Goal: Task Accomplishment & Management: Manage account settings

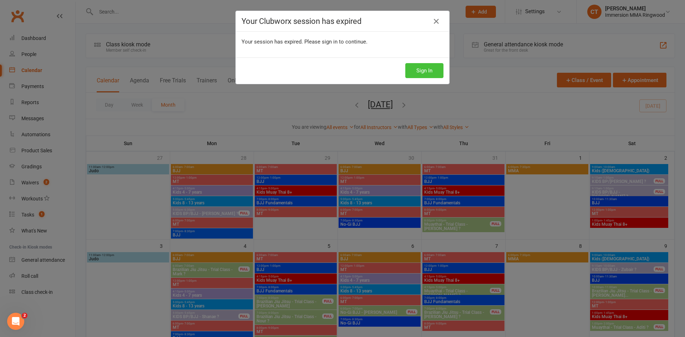
click at [427, 71] on button "Sign In" at bounding box center [424, 70] width 38 height 15
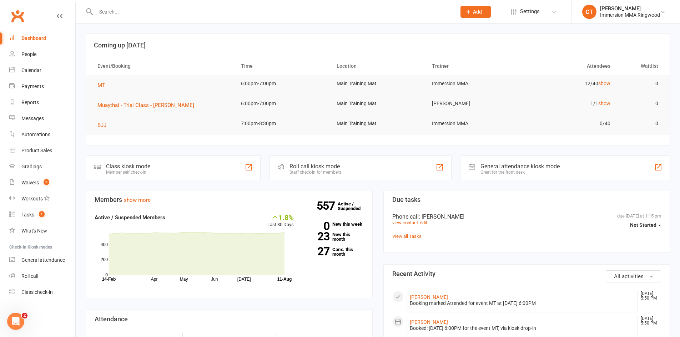
click at [136, 8] on input "text" at bounding box center [272, 12] width 357 height 10
click at [36, 88] on div "Payments" at bounding box center [32, 86] width 22 height 6
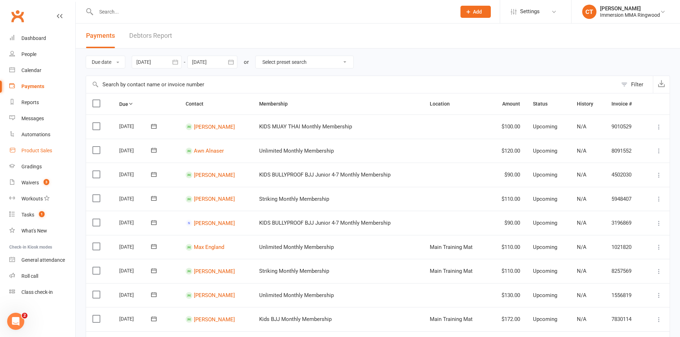
click at [32, 152] on div "Product Sales" at bounding box center [36, 151] width 31 height 6
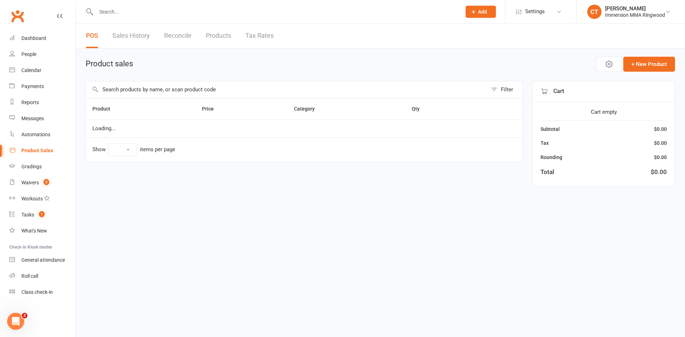
select select "10"
click at [205, 88] on input "text" at bounding box center [286, 89] width 401 height 16
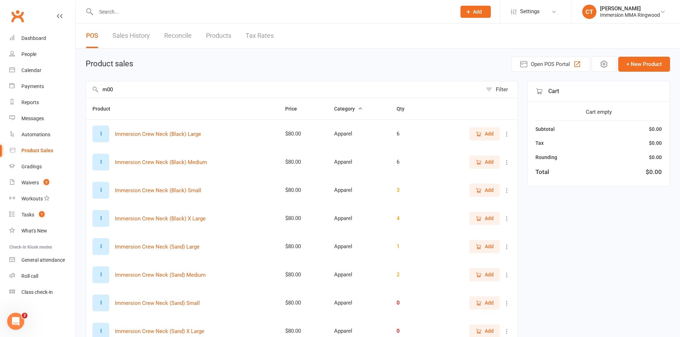
type input "m00"
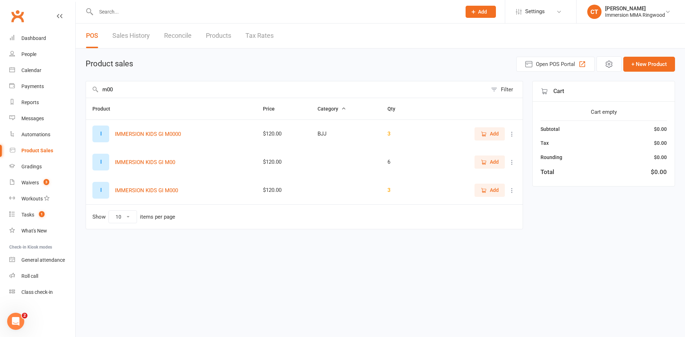
click at [488, 162] on span "Add" at bounding box center [490, 162] width 18 height 8
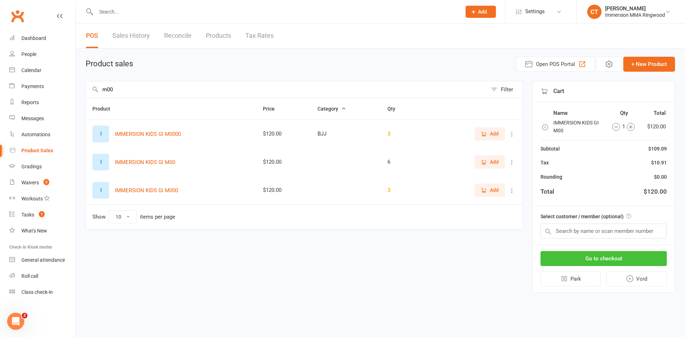
click at [578, 255] on button "Go to checkout" at bounding box center [603, 258] width 126 height 15
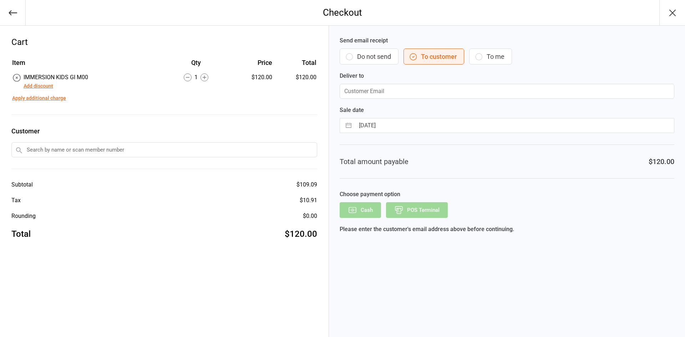
click at [363, 56] on button "Do not send" at bounding box center [369, 57] width 59 height 16
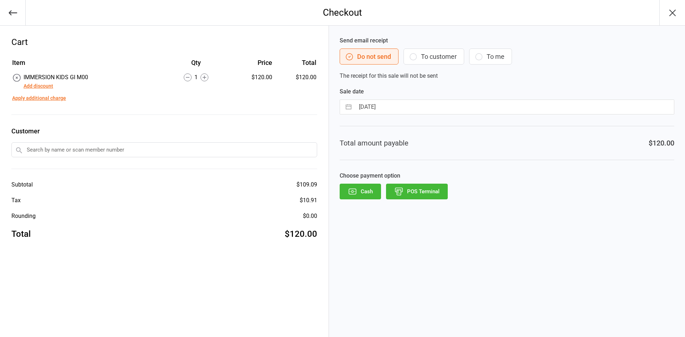
click at [416, 193] on button "POS Terminal" at bounding box center [417, 192] width 62 height 16
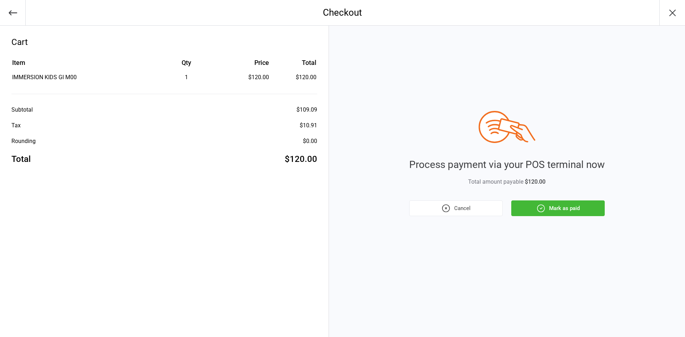
click at [535, 206] on button "Mark as paid" at bounding box center [557, 208] width 93 height 16
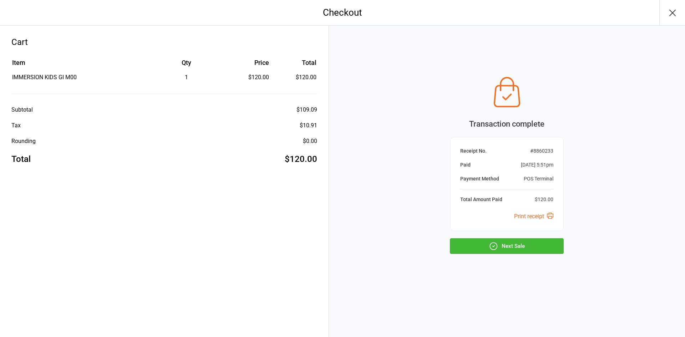
click at [671, 10] on icon "button" at bounding box center [672, 12] width 11 height 11
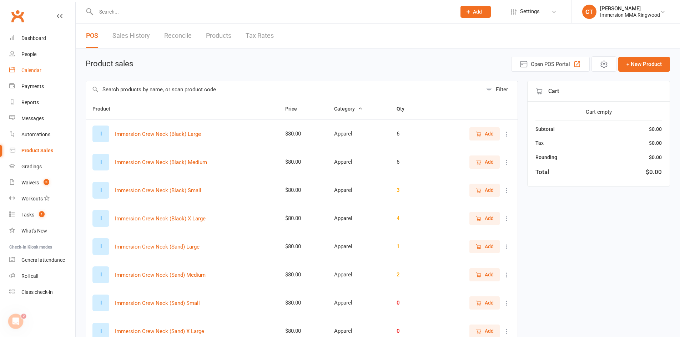
click at [39, 76] on link "Calendar" at bounding box center [42, 70] width 66 height 16
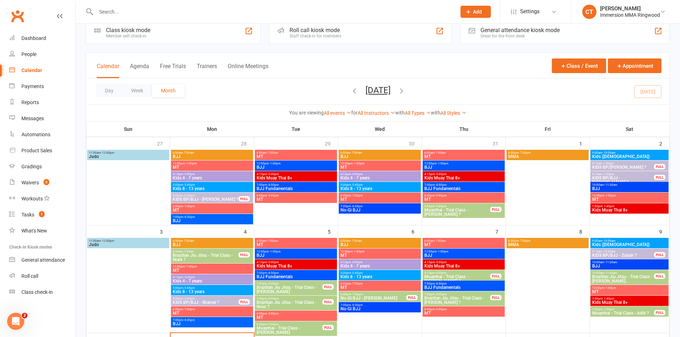
scroll to position [238, 0]
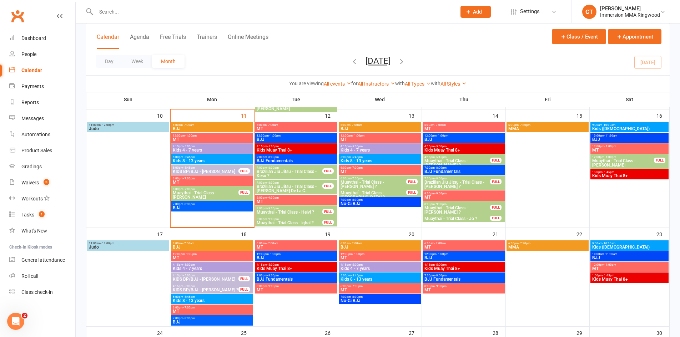
click at [210, 197] on span "Muaythai - Trial Class - [PERSON_NAME]" at bounding box center [205, 195] width 66 height 9
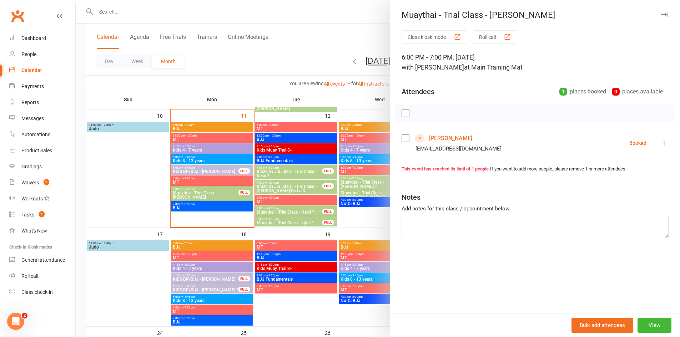
click at [457, 142] on link "Chris Ounkham" at bounding box center [450, 138] width 43 height 11
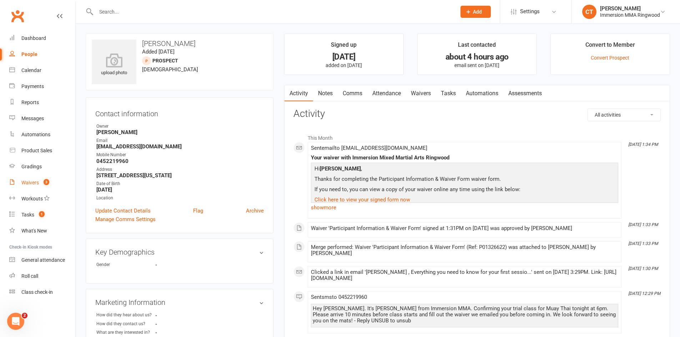
click at [42, 184] on count-badge "3" at bounding box center [44, 183] width 9 height 6
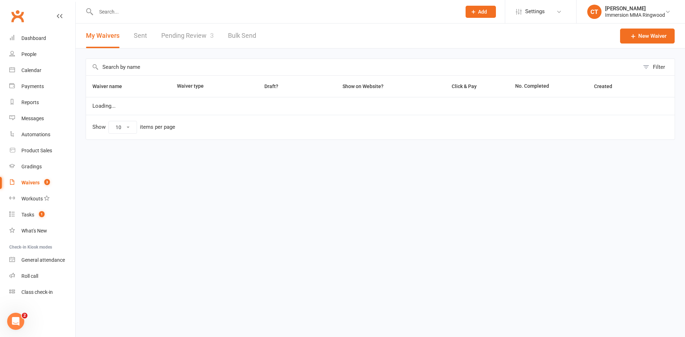
select select "25"
click at [169, 41] on link "Pending Review 3" at bounding box center [187, 36] width 52 height 25
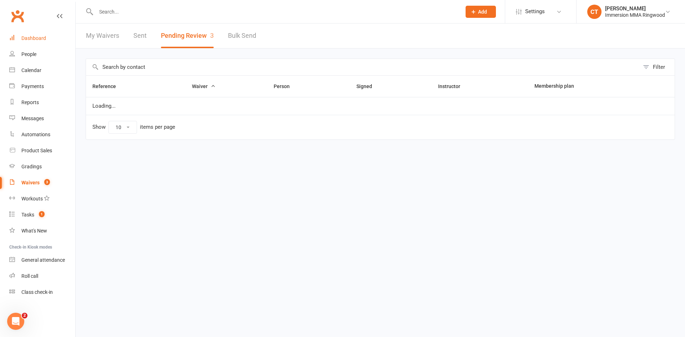
click at [22, 36] on div "Dashboard" at bounding box center [33, 38] width 25 height 6
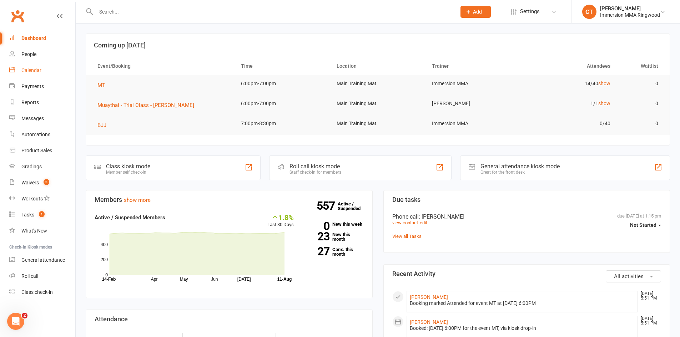
click at [19, 70] on link "Calendar" at bounding box center [42, 70] width 66 height 16
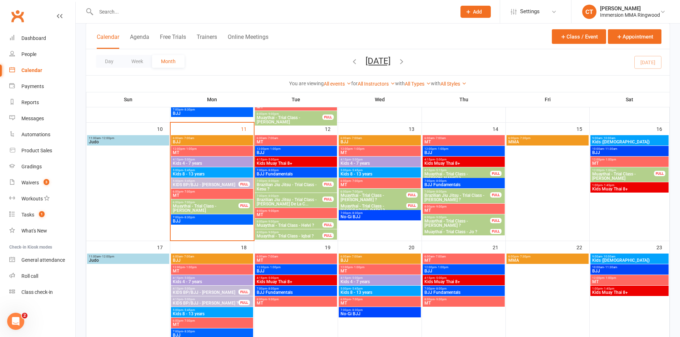
scroll to position [238, 0]
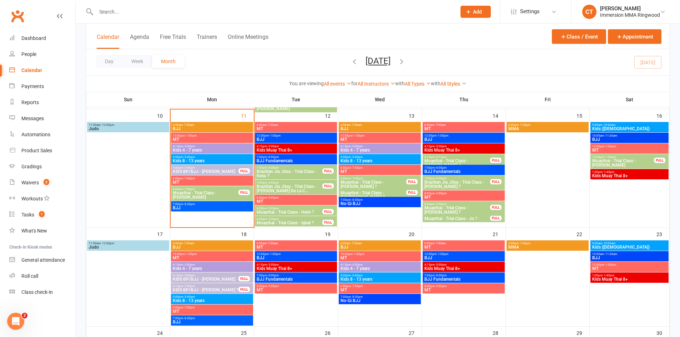
click at [181, 9] on input "text" at bounding box center [272, 12] width 357 height 10
type input "n"
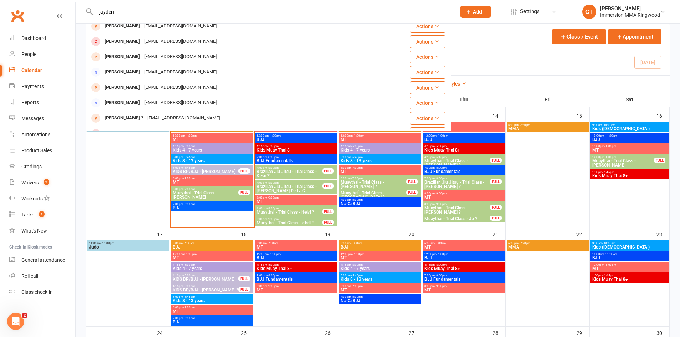
scroll to position [119, 0]
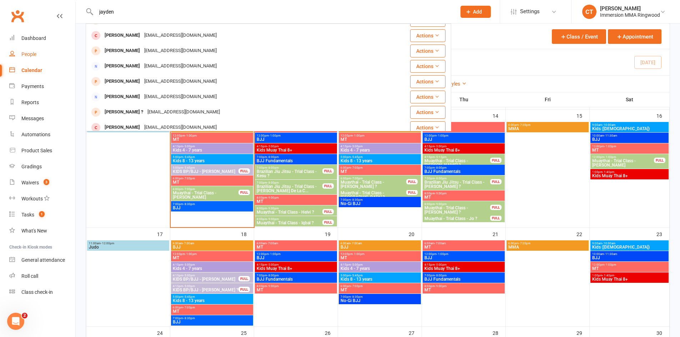
type input "jayden"
click at [36, 59] on link "People" at bounding box center [42, 54] width 66 height 16
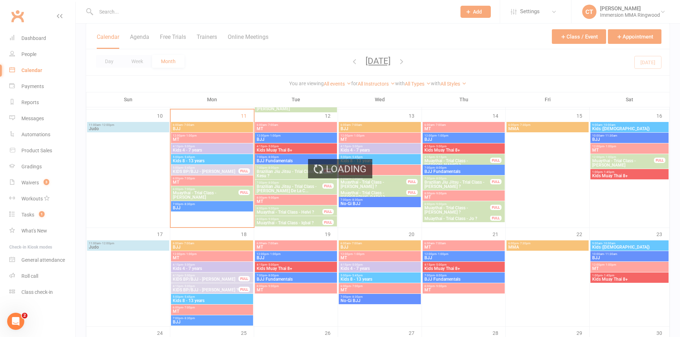
select select "25"
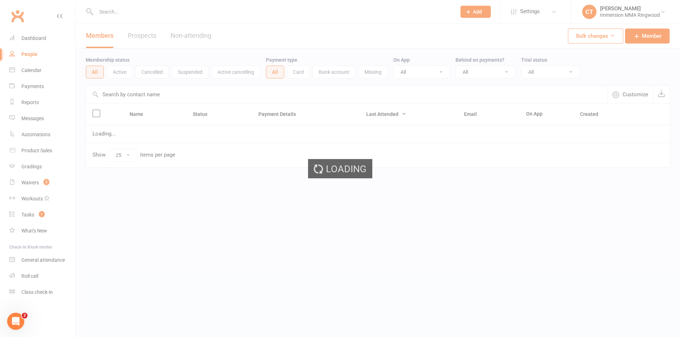
click at [33, 68] on div "Loading" at bounding box center [340, 168] width 680 height 337
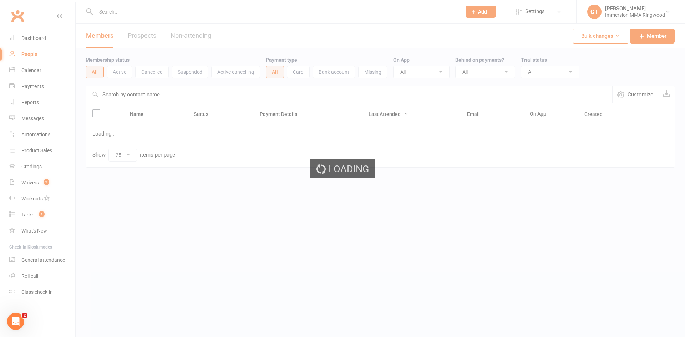
click at [38, 71] on ui-view "Prospect Member Non-attending contact Class / event Appointment Grading event T…" at bounding box center [342, 99] width 685 height 194
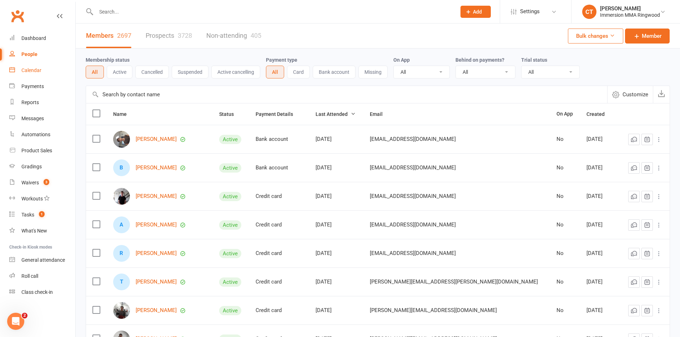
click at [38, 71] on div "Calendar" at bounding box center [31, 70] width 20 height 6
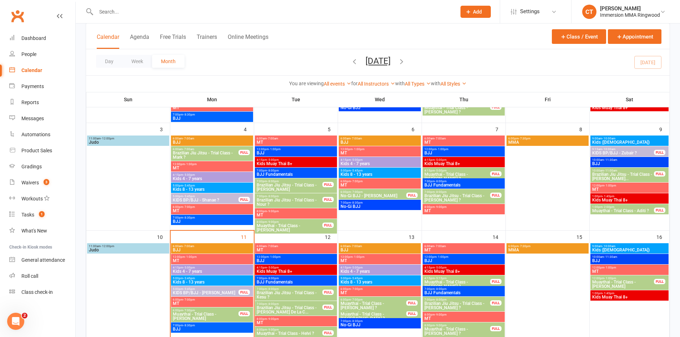
scroll to position [119, 0]
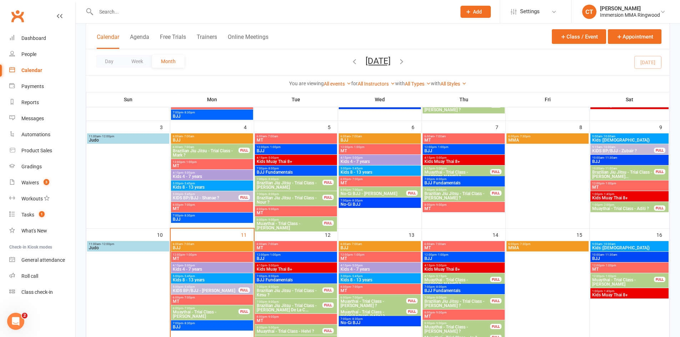
click at [204, 277] on span "5:00pm - 5:45pm" at bounding box center [211, 276] width 79 height 3
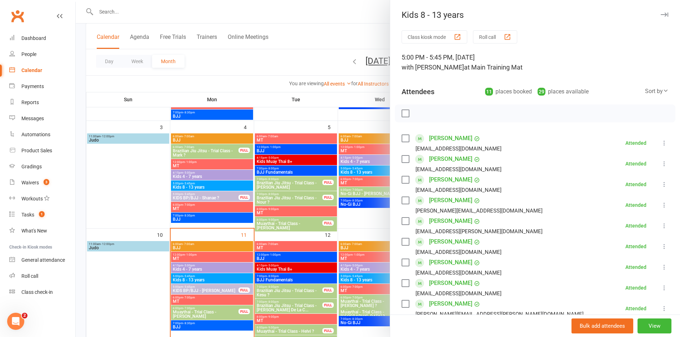
click at [451, 136] on link "[PERSON_NAME]" at bounding box center [450, 138] width 43 height 11
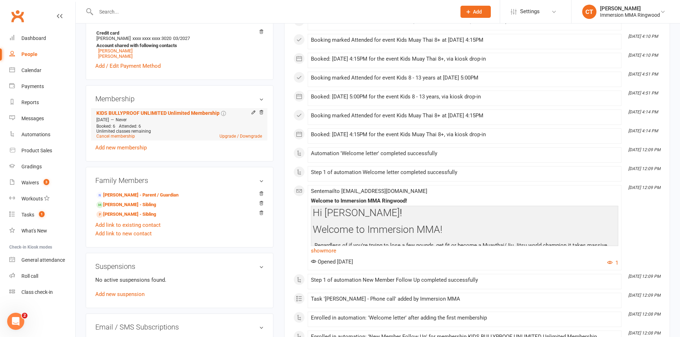
scroll to position [238, 0]
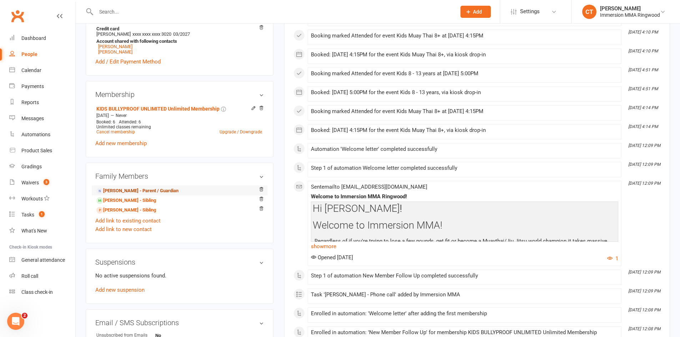
click at [148, 190] on link "Jayden Carnell - Parent / Guardian" at bounding box center [137, 190] width 82 height 7
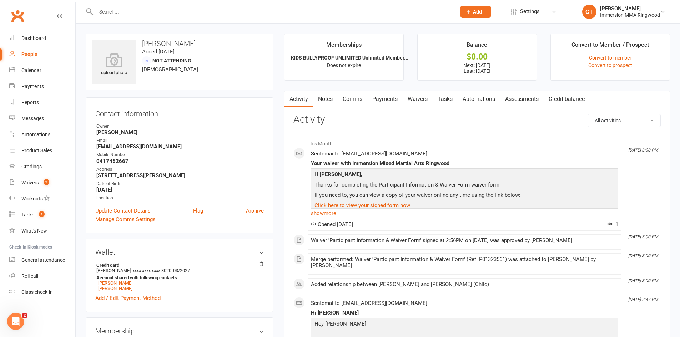
click at [425, 99] on link "Waivers" at bounding box center [417, 99] width 30 height 16
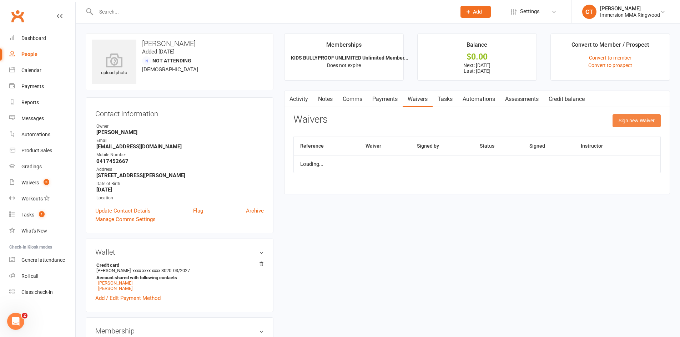
click at [650, 116] on button "Sign new Waiver" at bounding box center [636, 120] width 48 height 13
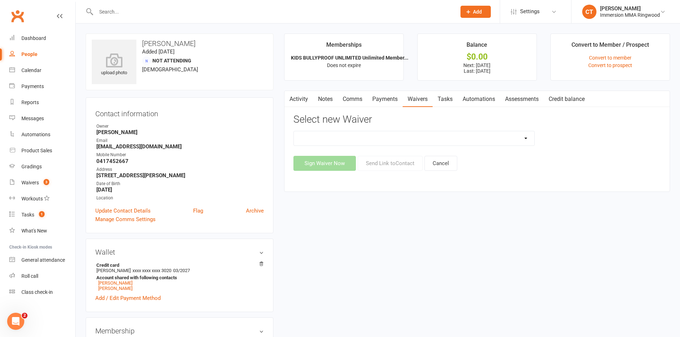
click at [342, 142] on select "Cancellation Waiver Lockdown Support Waiver Membership Waiver Direct Debit Memb…" at bounding box center [414, 138] width 240 height 14
select select "391"
click at [294, 131] on select "Cancellation Waiver Lockdown Support Waiver Membership Waiver Direct Debit Memb…" at bounding box center [414, 138] width 240 height 14
click at [386, 166] on button "Send Link to Contact" at bounding box center [389, 163] width 65 height 15
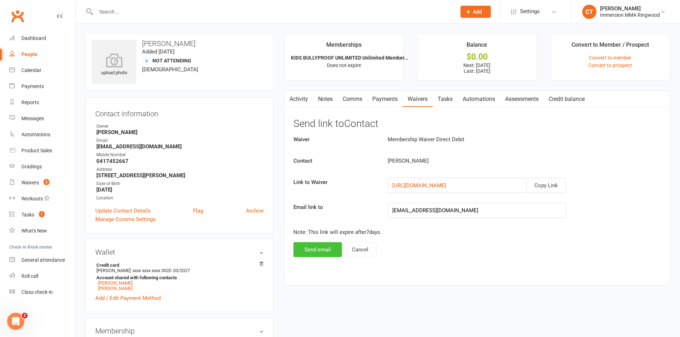
click at [322, 253] on button "Send email" at bounding box center [317, 249] width 49 height 15
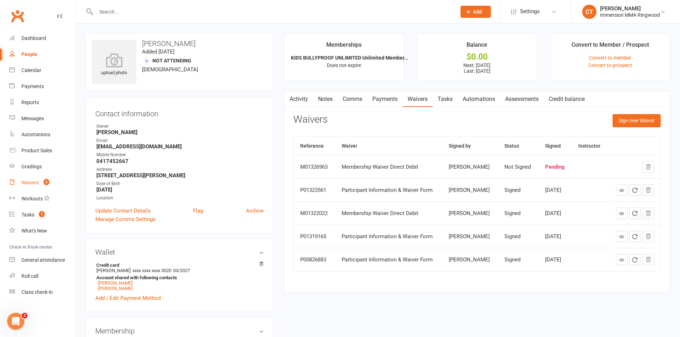
click at [49, 182] on span "3" at bounding box center [47, 182] width 6 height 6
select select "25"
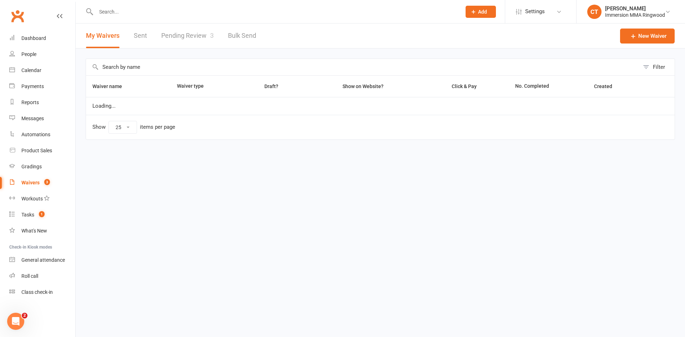
click at [193, 42] on link "Pending Review 3" at bounding box center [187, 36] width 52 height 25
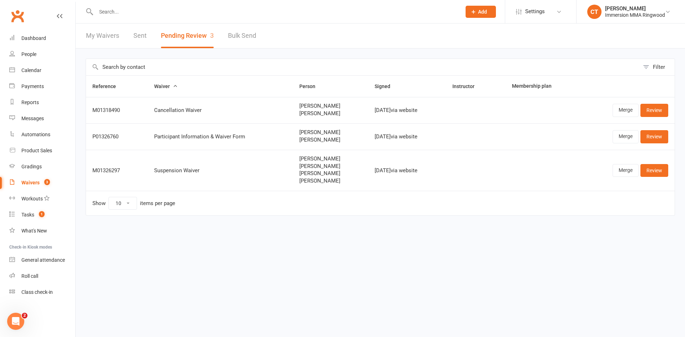
click at [304, 131] on span "Khoi Tran" at bounding box center [330, 132] width 62 height 6
click at [304, 132] on span "Khoi Tran" at bounding box center [330, 132] width 62 height 6
click at [619, 136] on link "Merge" at bounding box center [626, 136] width 26 height 13
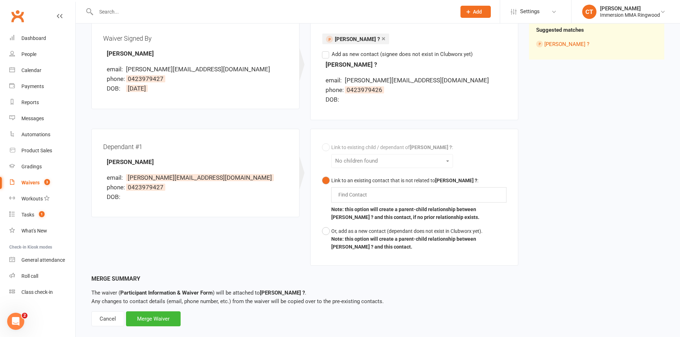
scroll to position [102, 0]
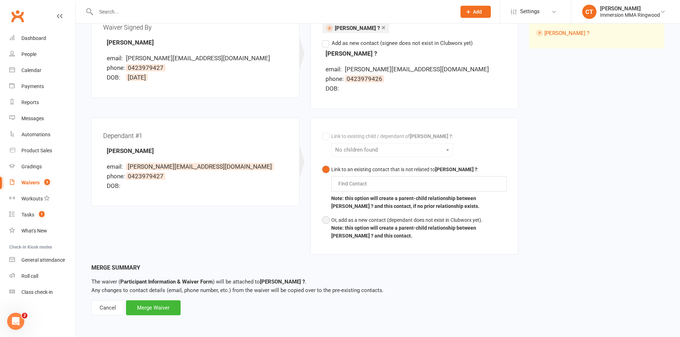
click at [323, 220] on button "Or, add as a new contact (dependant does not exist in Clubworx yet). Note: this…" at bounding box center [414, 228] width 184 height 30
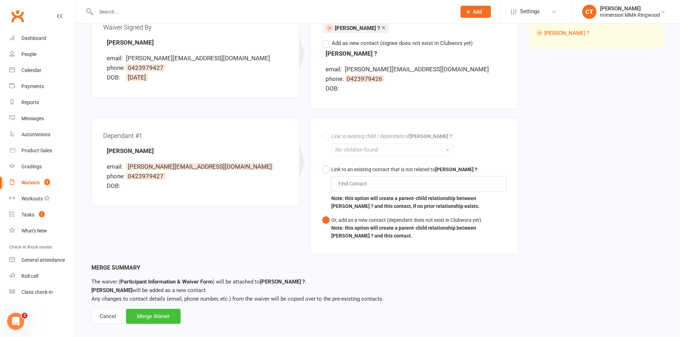
click at [159, 317] on div "Merge Waiver" at bounding box center [153, 316] width 55 height 15
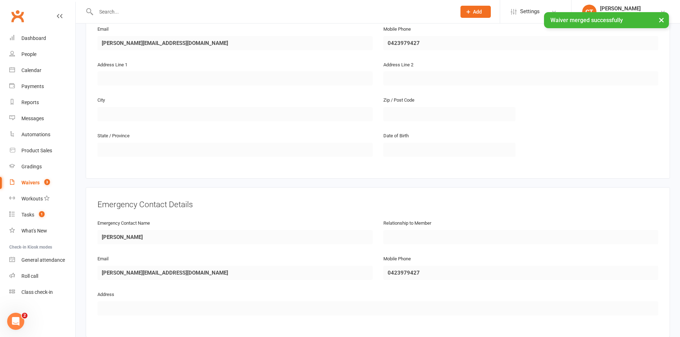
scroll to position [579, 0]
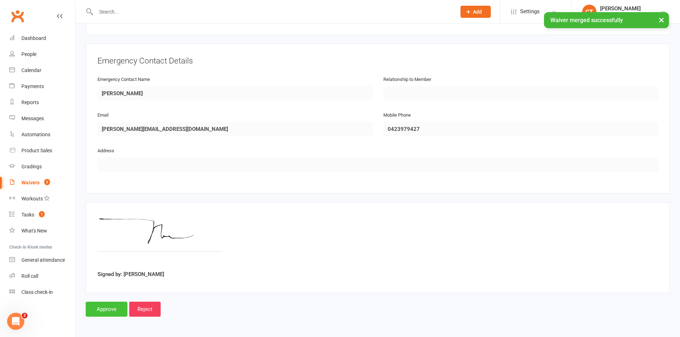
click at [117, 308] on input "Approve" at bounding box center [107, 309] width 42 height 15
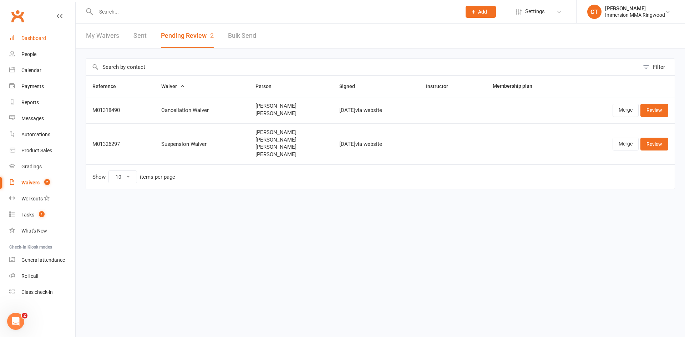
click at [32, 39] on div "Dashboard" at bounding box center [33, 38] width 25 height 6
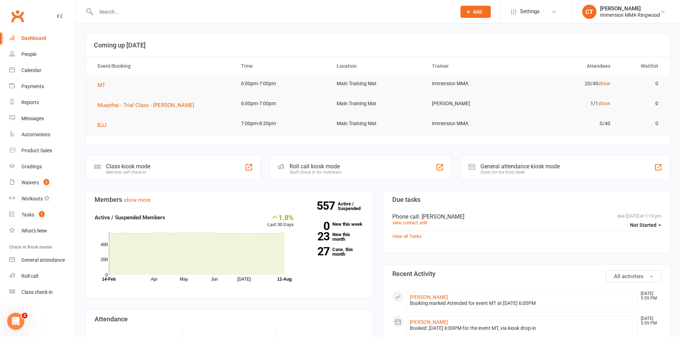
click at [207, 16] on input "text" at bounding box center [272, 12] width 357 height 10
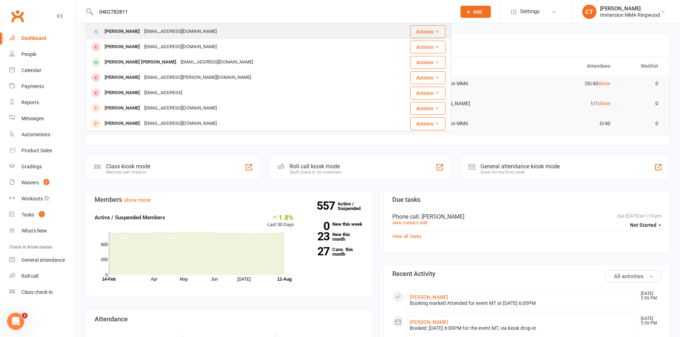
type input "0402782811"
click at [151, 29] on div "Adcamp12@yahoo.com.au" at bounding box center [180, 31] width 77 height 10
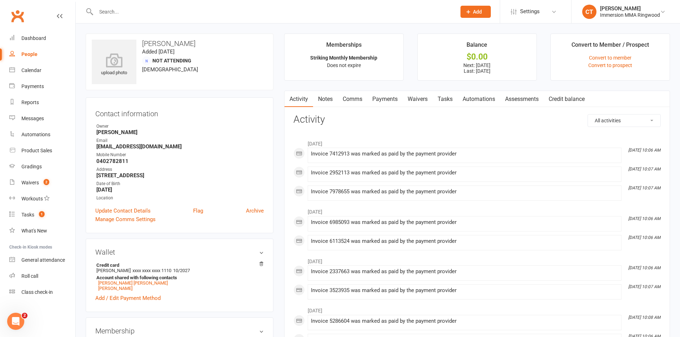
click at [388, 102] on link "Payments" at bounding box center [384, 99] width 35 height 16
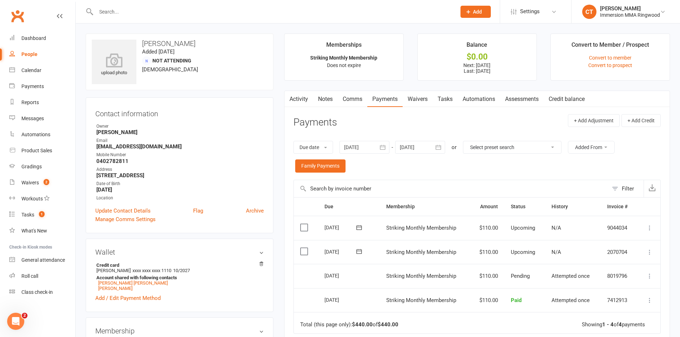
click at [356, 99] on link "Comms" at bounding box center [352, 99] width 30 height 16
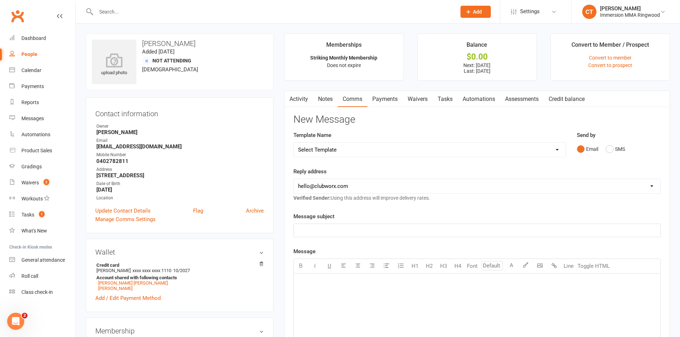
click at [367, 151] on select "Select Template [SMS] Chris - Call back message [SMS] Mark- Call back message […" at bounding box center [430, 150] width 272 height 14
select select "7"
click at [294, 143] on select "Select Template [SMS] Chris - Call back message [SMS] Mark- Call back message […" at bounding box center [430, 150] width 272 height 14
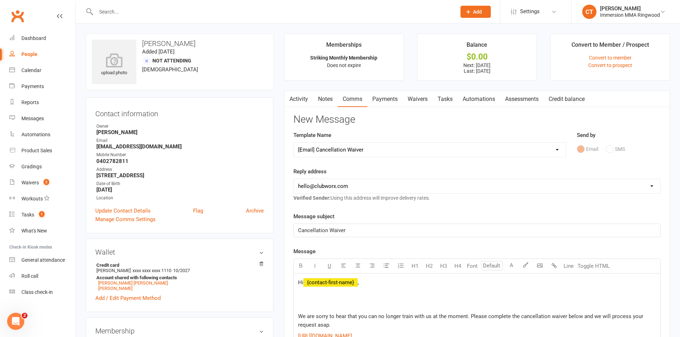
click at [351, 188] on select "hello@clubworx.com ringwood@immersionmma.com.au david@immersionmma.com.au lee@i…" at bounding box center [477, 186] width 366 height 14
select select "1"
click at [294, 179] on select "hello@clubworx.com ringwood@immersionmma.com.au david@immersionmma.com.au lee@i…" at bounding box center [477, 186] width 366 height 14
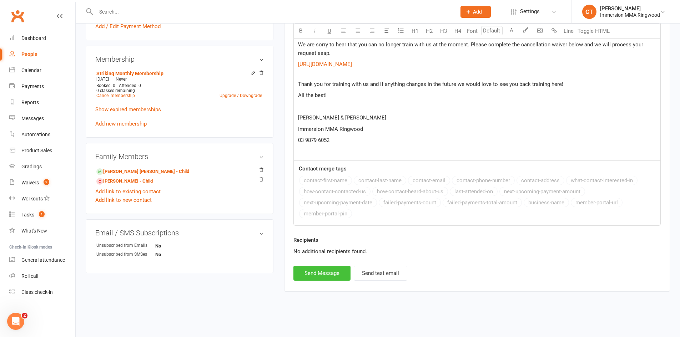
click at [330, 280] on button "Send Message" at bounding box center [321, 273] width 57 height 15
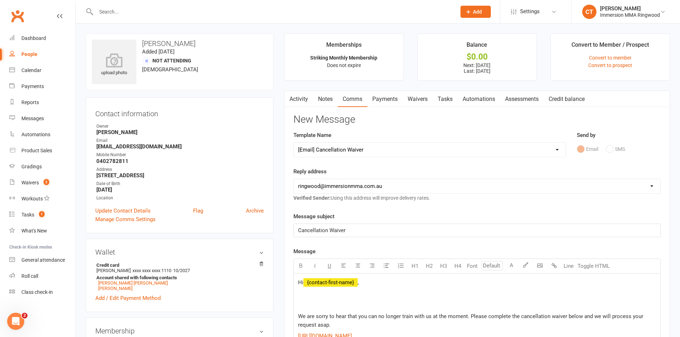
select select
select select "0"
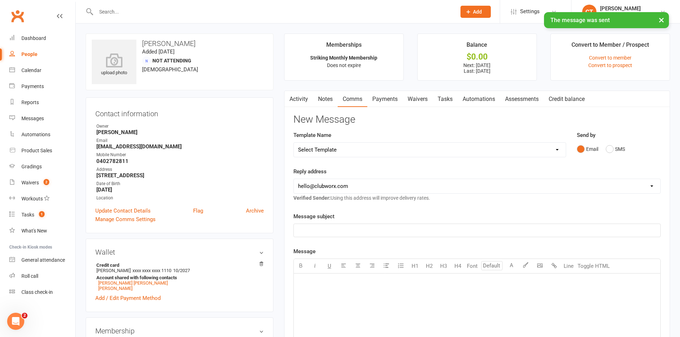
click at [306, 98] on link "Activity" at bounding box center [298, 99] width 29 height 16
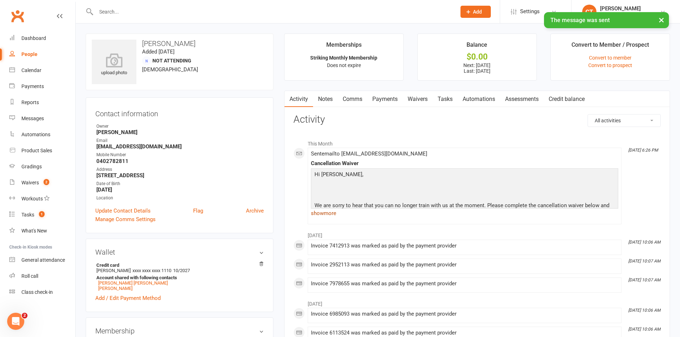
click at [333, 213] on link "show more" at bounding box center [464, 213] width 307 height 10
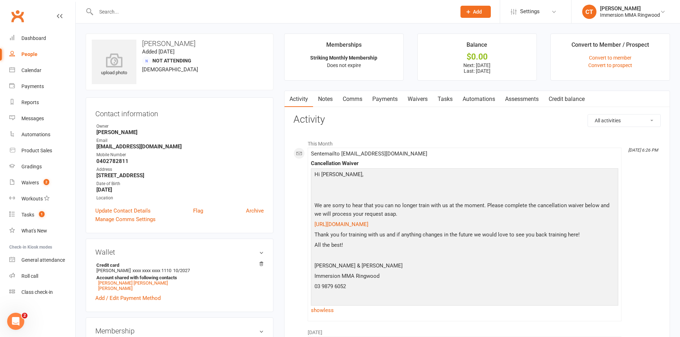
click at [327, 101] on link "Notes" at bounding box center [325, 99] width 25 height 16
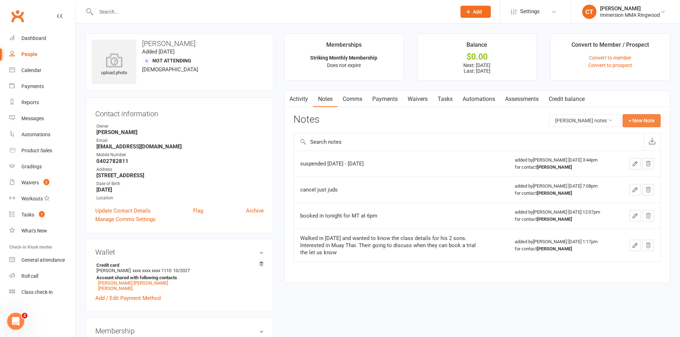
click at [642, 121] on button "+ New Note" at bounding box center [641, 120] width 38 height 13
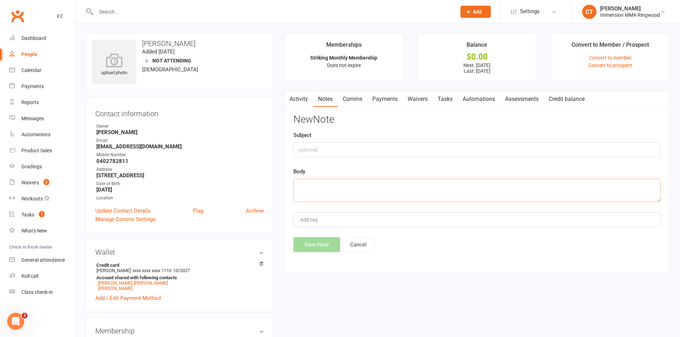
click at [533, 191] on textarea at bounding box center [476, 191] width 367 height 24
type textarea "Says his son can't come in at the moment due to other commitments so he wants t…"
click at [338, 250] on button "Save Note" at bounding box center [316, 244] width 47 height 15
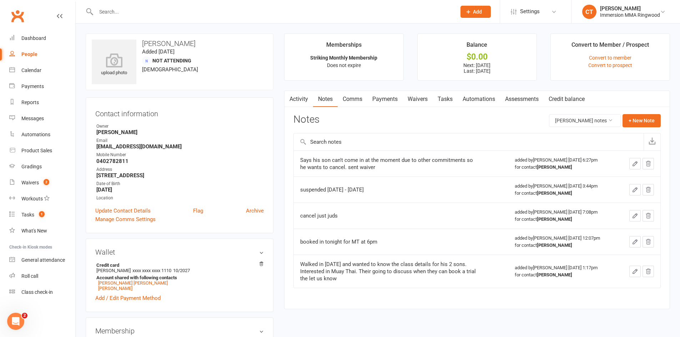
click at [468, 9] on icon at bounding box center [468, 12] width 6 height 6
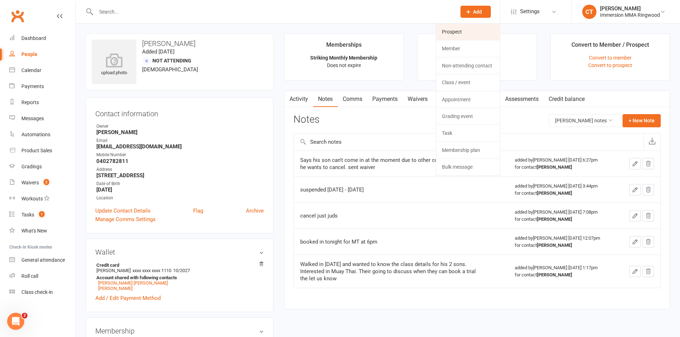
click at [473, 35] on link "Prospect" at bounding box center [467, 32] width 63 height 16
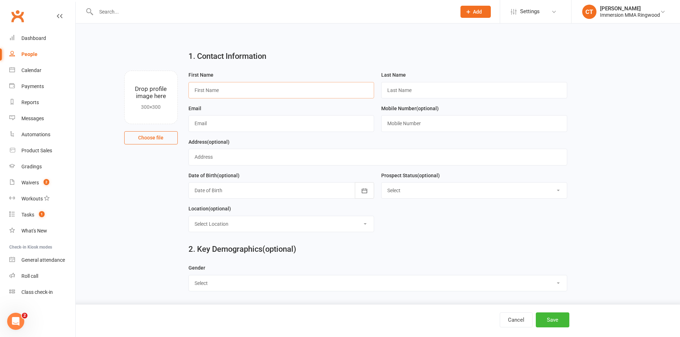
click at [247, 88] on input "text" at bounding box center [281, 90] width 186 height 16
type input "v"
paste input "Liam Cahoon"
click at [217, 90] on input "Liam Cahoon" at bounding box center [281, 90] width 186 height 16
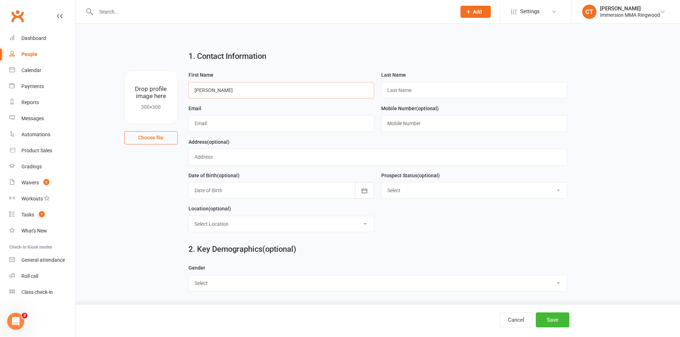
type input "Liam"
click at [414, 91] on input "text" at bounding box center [474, 90] width 186 height 16
paste input "Cahoon"
type input "Cahoon"
click at [417, 126] on input "text" at bounding box center [474, 123] width 186 height 16
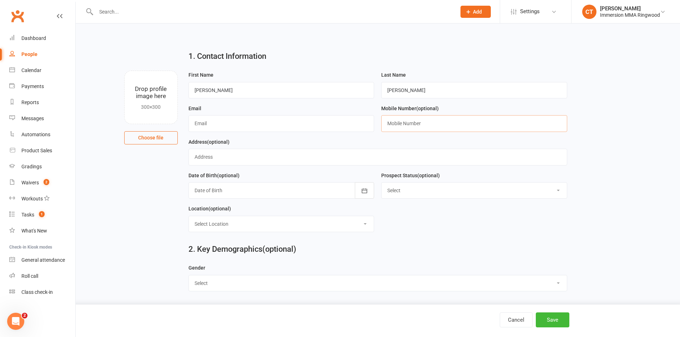
paste input "0466343444"
type input "0466343444"
click at [239, 128] on input "text" at bounding box center [281, 123] width 186 height 16
paste input "liam.cahoon@outlook.com"
type input "liam.cahoon@outlook.com"
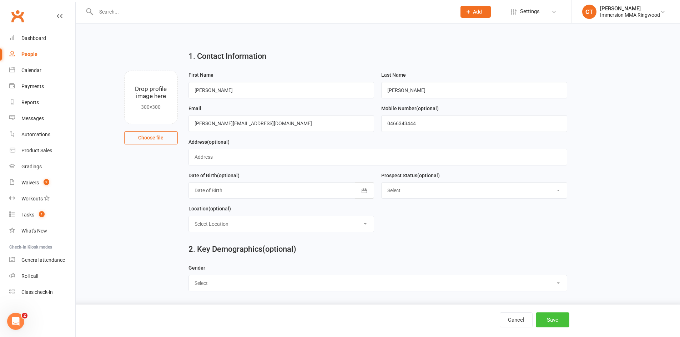
click at [548, 320] on button "Save" at bounding box center [552, 320] width 34 height 15
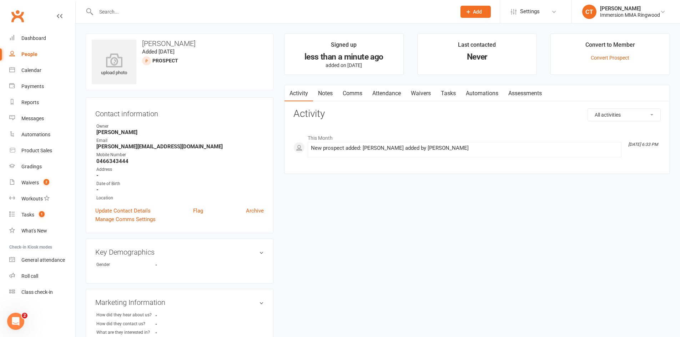
click at [327, 93] on link "Notes" at bounding box center [325, 93] width 25 height 16
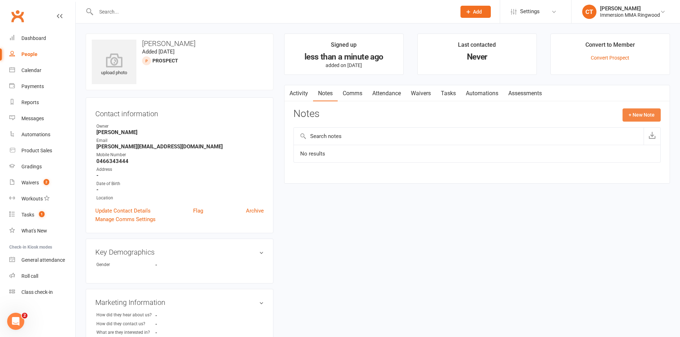
click at [660, 115] on button "+ New Note" at bounding box center [641, 114] width 38 height 13
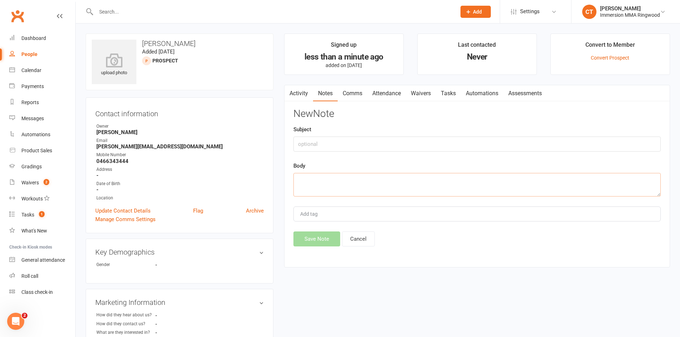
click at [318, 176] on textarea at bounding box center [476, 185] width 367 height 24
click at [324, 183] on textarea "landing page enquiry '" at bounding box center [476, 185] width 367 height 24
type textarea "online enquiry for Muay Thai. no answer. sent sms"
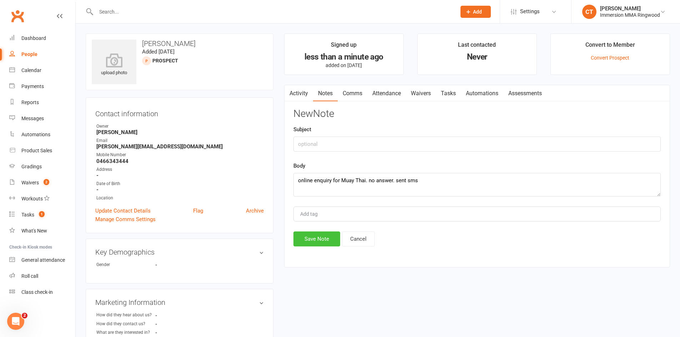
click at [302, 242] on button "Save Note" at bounding box center [316, 239] width 47 height 15
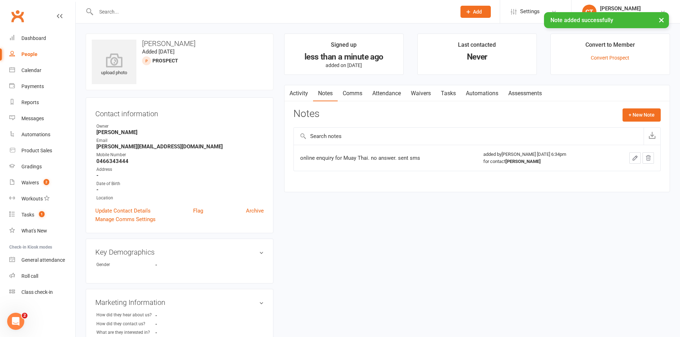
click at [341, 92] on link "Comms" at bounding box center [352, 93] width 30 height 16
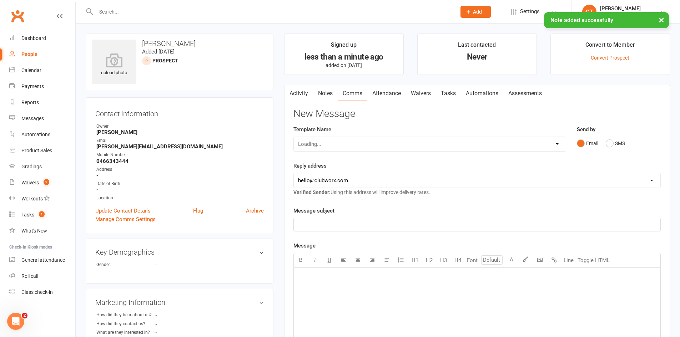
click at [388, 139] on div "Loading..." at bounding box center [429, 144] width 273 height 15
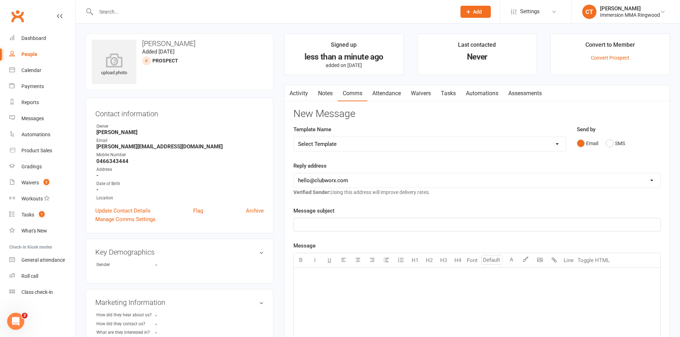
drag, startPoint x: 381, startPoint y: 145, endPoint x: 374, endPoint y: 150, distance: 8.4
click at [381, 145] on select "Select Template [SMS] Chris - Call back message [SMS] Mark- Call back message […" at bounding box center [430, 144] width 272 height 14
select select "0"
click at [294, 137] on select "Select Template [SMS] Chris - Call back message [SMS] Mark- Call back message […" at bounding box center [430, 144] width 272 height 14
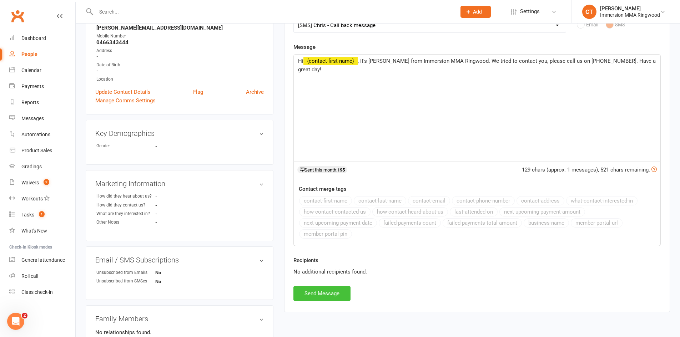
click at [320, 290] on button "Send Message" at bounding box center [321, 293] width 57 height 15
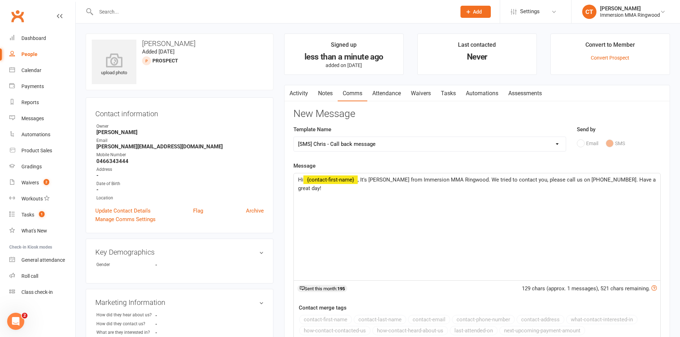
select select
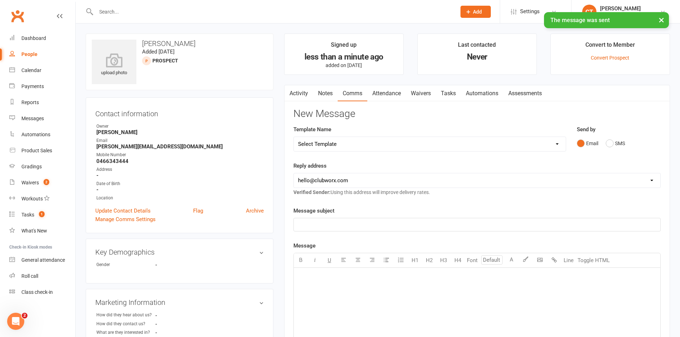
click at [447, 95] on link "Tasks" at bounding box center [448, 93] width 25 height 16
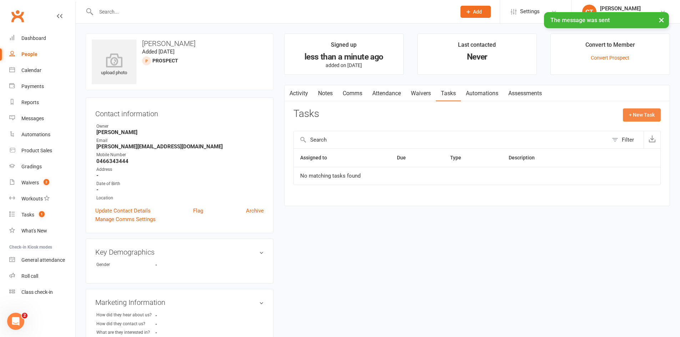
click at [639, 116] on button "+ New Task" at bounding box center [642, 114] width 38 height 13
select select "11984"
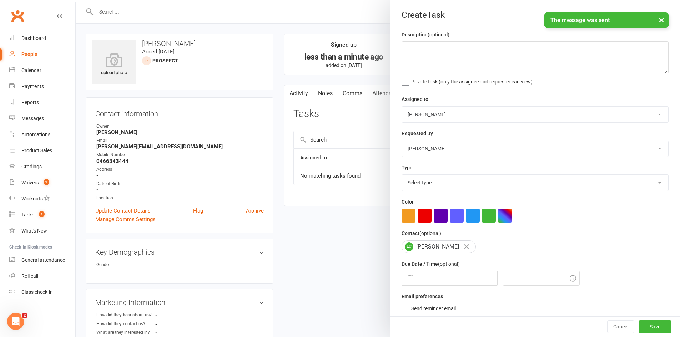
click at [450, 283] on input "text" at bounding box center [457, 278] width 80 height 14
select select "6"
select select "2025"
select select "7"
select select "2025"
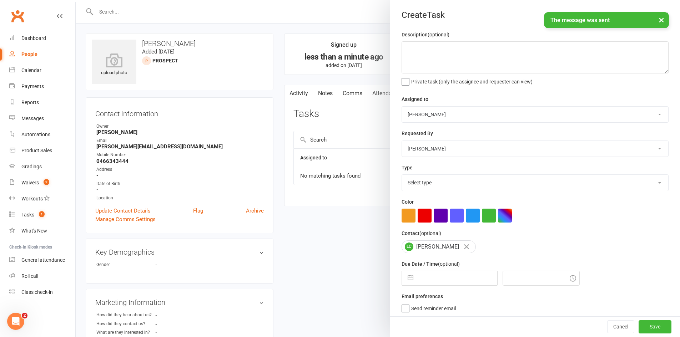
select select "8"
select select "2025"
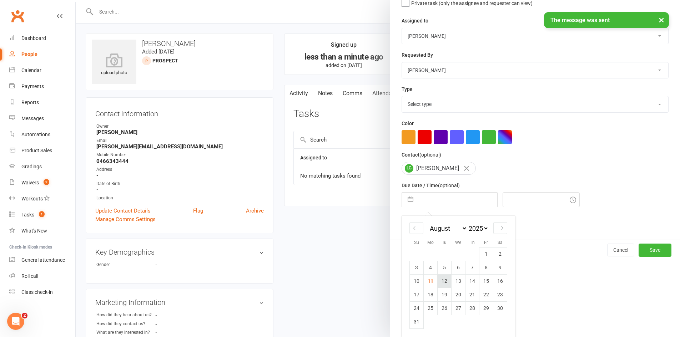
click at [442, 286] on td "12" at bounding box center [444, 281] width 14 height 14
type input "12 Aug 2025"
type input "6:45pm"
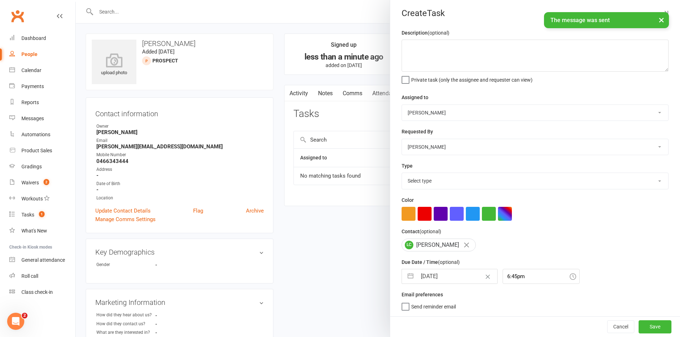
scroll to position [5, 0]
click at [447, 51] on textarea at bounding box center [534, 56] width 267 height 32
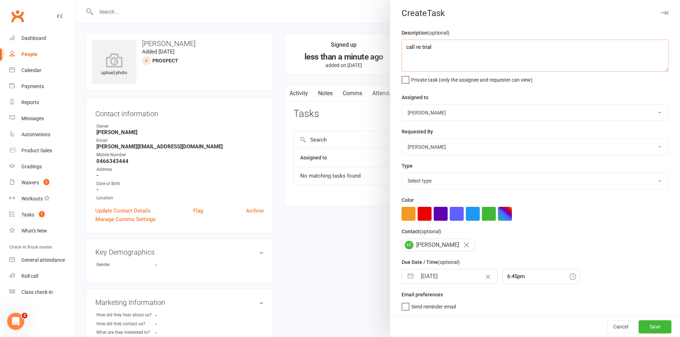
type textarea "call re trial"
click at [435, 180] on select "Select type Cmonnnn E-mail Financial Follow-up Help Just do it Letting ya know …" at bounding box center [535, 181] width 266 height 16
select select "6641"
click at [402, 173] on select "Select type Cmonnnn E-mail Financial Follow-up Help Just do it Letting ya know …" at bounding box center [535, 181] width 266 height 16
click at [643, 331] on button "Save" at bounding box center [654, 326] width 33 height 13
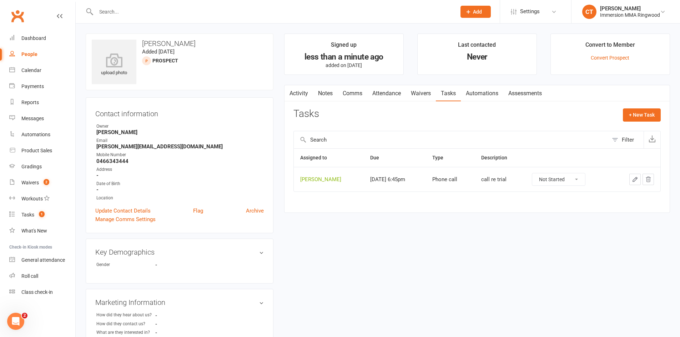
click at [141, 13] on input "text" at bounding box center [272, 12] width 357 height 10
paste input "0431665993"
type input "0431665993"
click at [460, 15] on button "Add" at bounding box center [475, 12] width 30 height 12
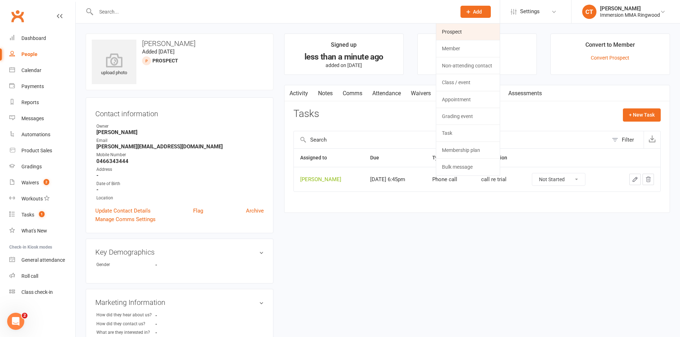
click at [467, 29] on link "Prospect" at bounding box center [467, 32] width 63 height 16
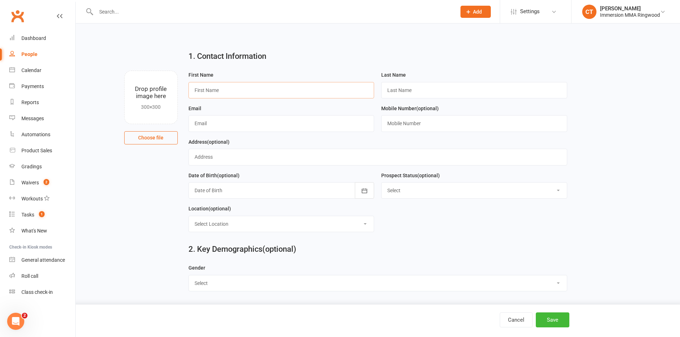
click at [275, 91] on input "text" at bounding box center [281, 90] width 186 height 16
paste input "Ben"
type input "Ben"
type input "?"
paste input "0431665993"
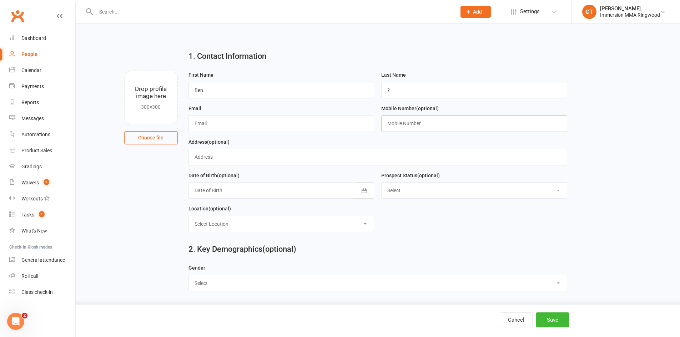
click at [409, 124] on input "text" at bounding box center [474, 123] width 186 height 16
type input "0431665993"
click at [240, 125] on input "text" at bounding box center [281, 123] width 186 height 16
paste input "ben.ling019@gmail.com"
type input "ben.ling019@gmail.com"
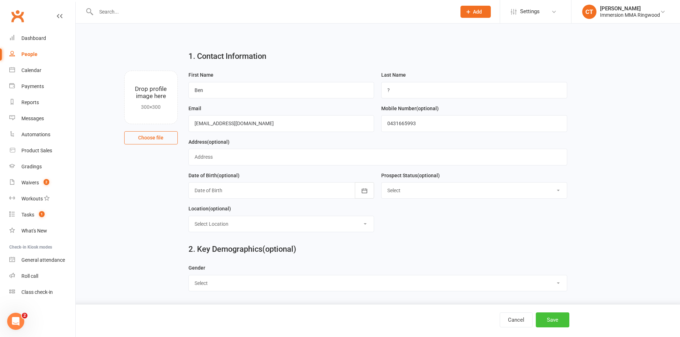
click at [557, 325] on button "Save" at bounding box center [552, 320] width 34 height 15
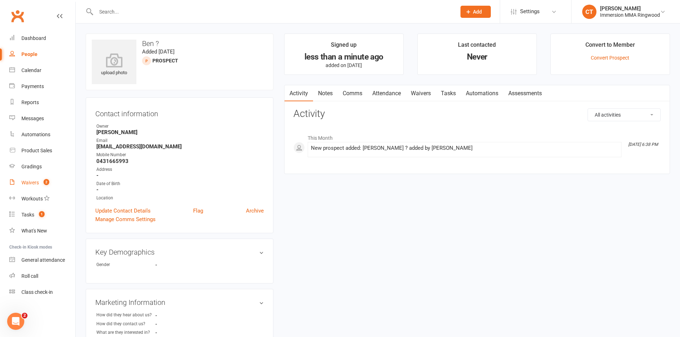
click at [35, 178] on link "Waivers 2" at bounding box center [42, 183] width 66 height 16
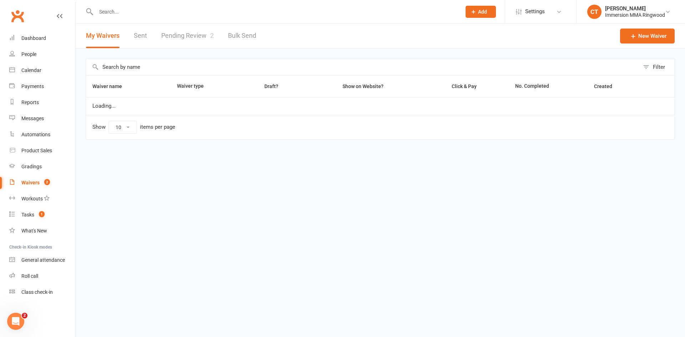
select select "25"
click at [174, 36] on link "Pending Review 2" at bounding box center [187, 36] width 52 height 25
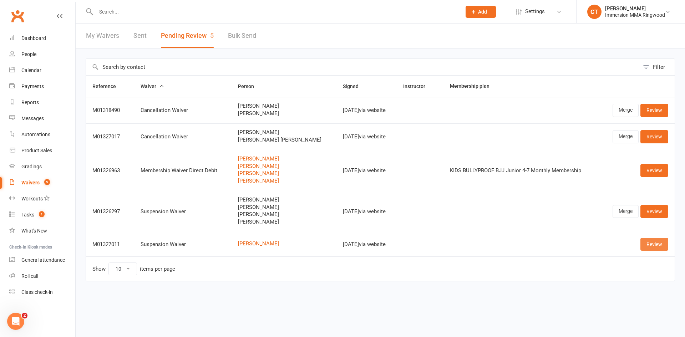
click at [665, 244] on link "Review" at bounding box center [654, 244] width 28 height 13
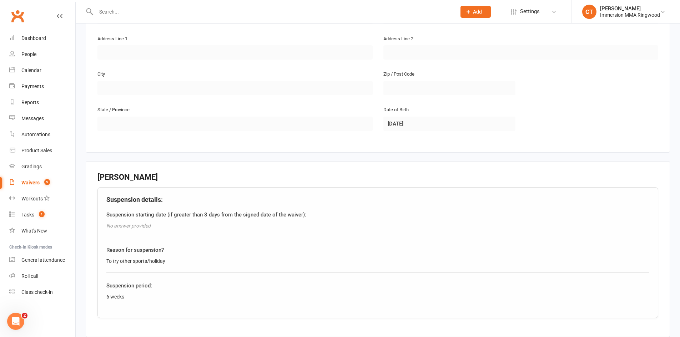
scroll to position [333, 0]
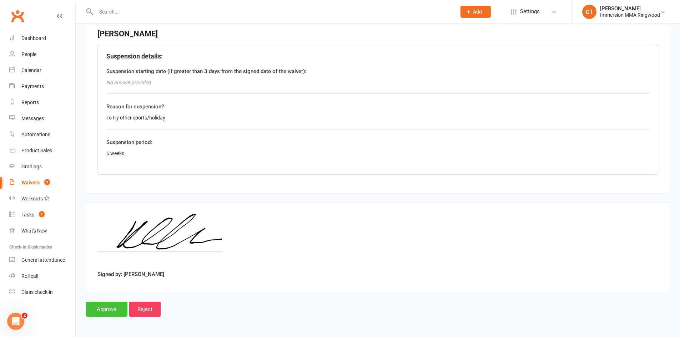
click at [112, 311] on input "Approve" at bounding box center [107, 309] width 42 height 15
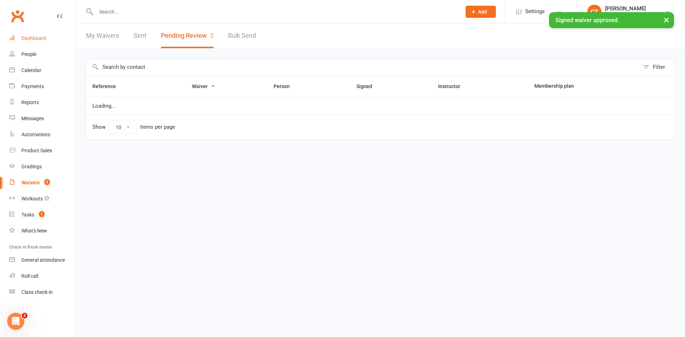
click at [48, 46] on link "Dashboard" at bounding box center [42, 38] width 66 height 16
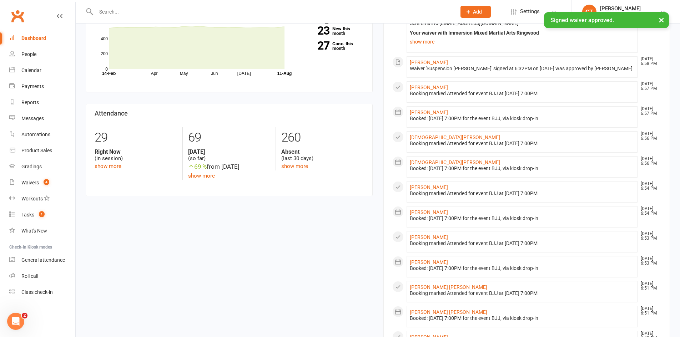
scroll to position [224, 0]
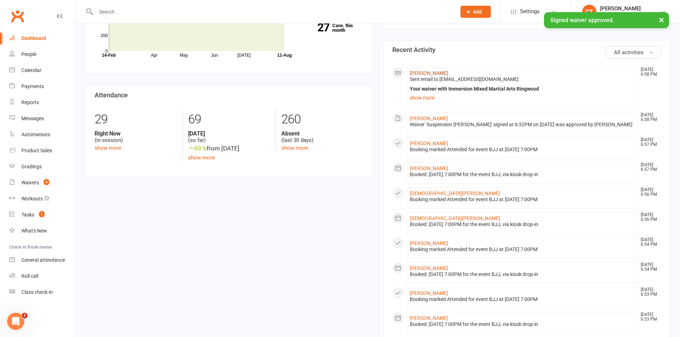
click at [425, 75] on link "[PERSON_NAME]" at bounding box center [429, 73] width 38 height 6
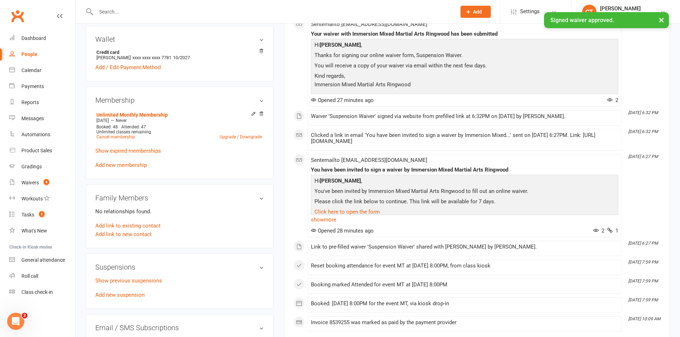
scroll to position [241, 0]
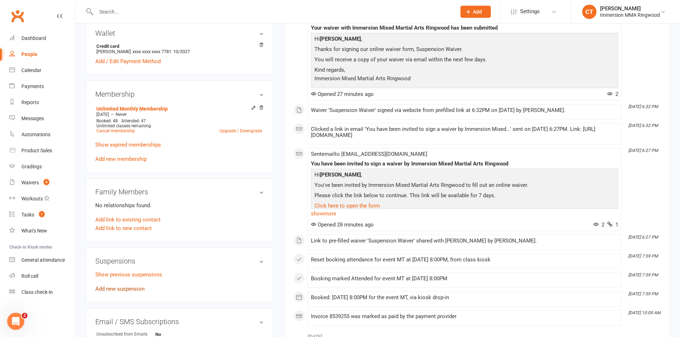
click at [137, 287] on link "Add new suspension" at bounding box center [119, 289] width 49 height 6
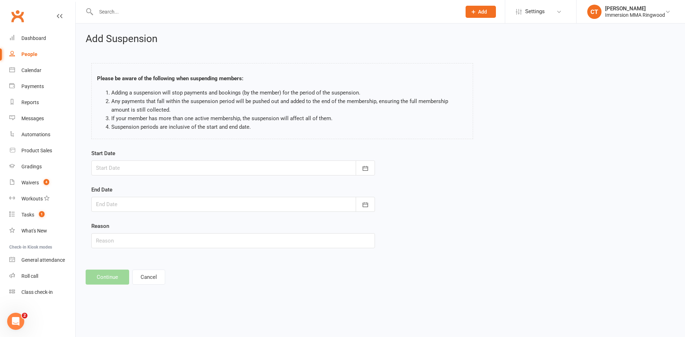
click at [189, 166] on div at bounding box center [233, 168] width 284 height 15
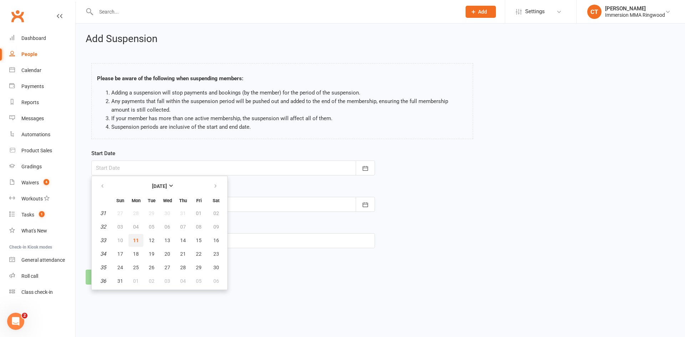
click at [134, 242] on span "11" at bounding box center [136, 241] width 6 height 6
type input "11 Aug 2025"
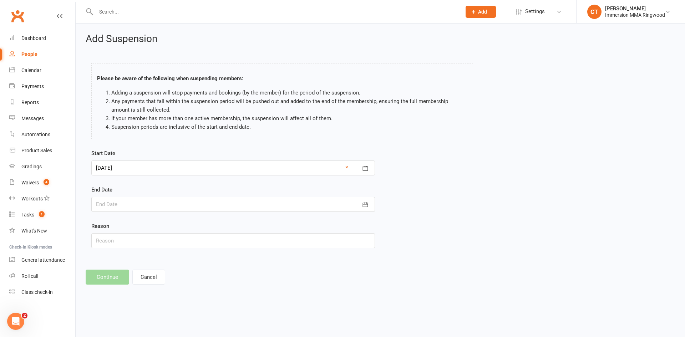
click at [153, 203] on div at bounding box center [233, 204] width 284 height 15
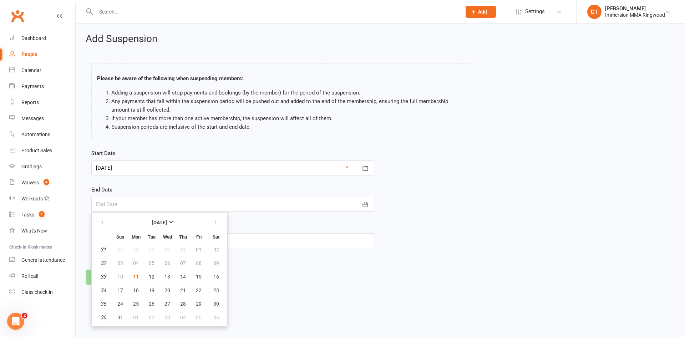
click at [215, 213] on ul "August 2025 Sun Mon Tue Wed Thu Fri Sat 31 27 28 29 30 31 01 02 32 03 04 05 06 …" at bounding box center [159, 269] width 136 height 114
click at [215, 218] on button "button" at bounding box center [215, 222] width 15 height 13
click at [125, 290] on button "21" at bounding box center [120, 290] width 15 height 13
type input "21 Sep 2025"
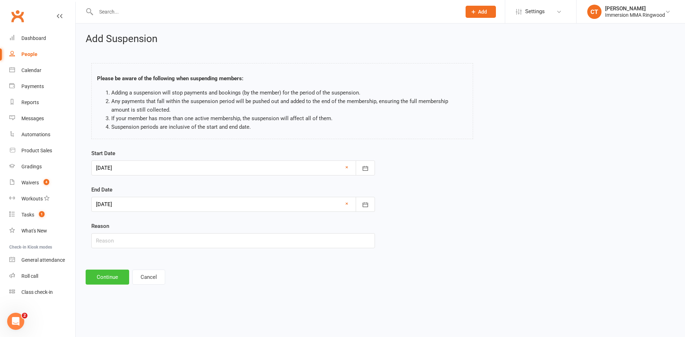
click at [104, 280] on button "Continue" at bounding box center [108, 277] width 44 height 15
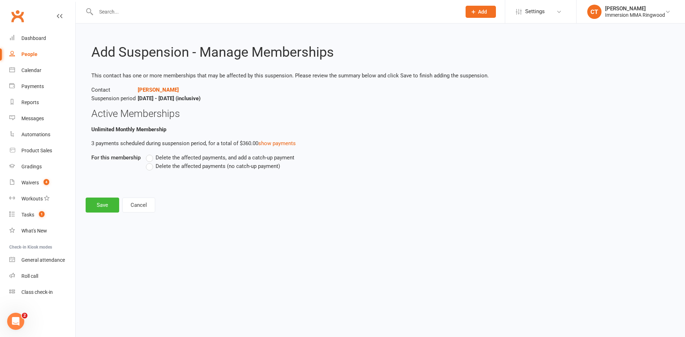
click at [147, 165] on label "Delete the affected payments (no catch-up payment)" at bounding box center [213, 166] width 134 height 9
click at [147, 162] on input "Delete the affected payments (no catch-up payment)" at bounding box center [148, 162] width 5 height 0
click at [103, 207] on button "Save" at bounding box center [103, 205] width 34 height 15
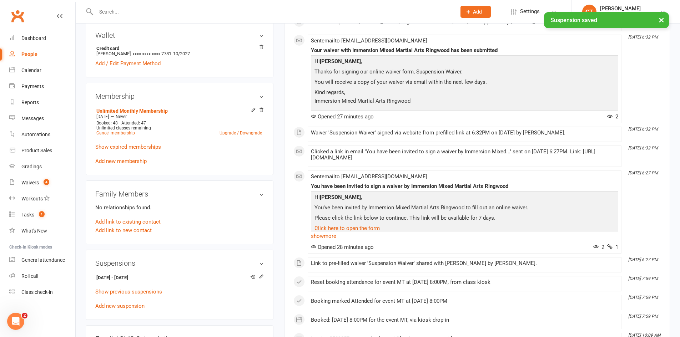
scroll to position [238, 0]
click at [133, 276] on strong "11 Aug 2025 - 21 Sep 2025" at bounding box center [178, 277] width 164 height 7
copy li "11 Aug 2025 - 21 Sep 2025"
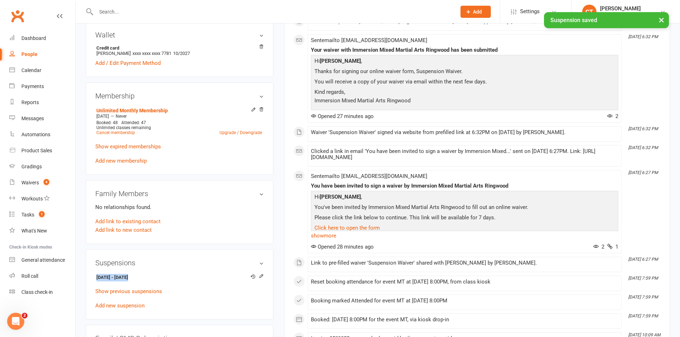
scroll to position [0, 0]
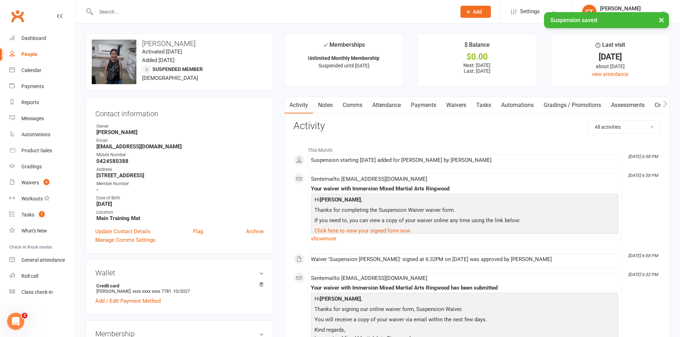
click at [346, 102] on link "Comms" at bounding box center [352, 105] width 30 height 16
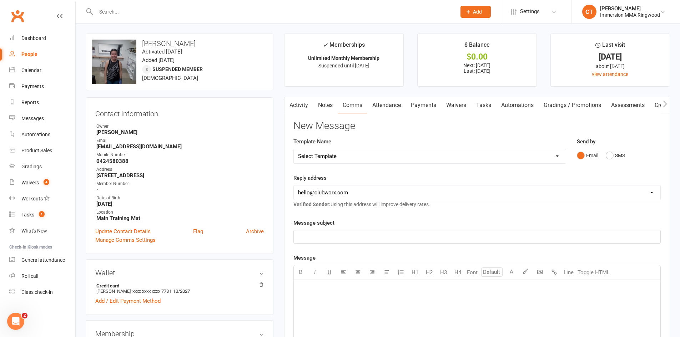
click at [335, 158] on select "Select Template [SMS] Chris - Call back message [SMS] Mark- Call back message […" at bounding box center [430, 156] width 272 height 14
select select "19"
click at [294, 149] on select "Select Template [SMS] Chris - Call back message [SMS] Mark- Call back message […" at bounding box center [430, 156] width 272 height 14
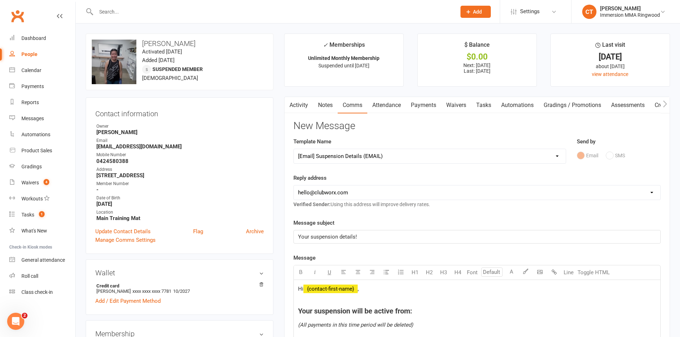
click at [318, 197] on select "hello@clubworx.com ringwood@immersionmma.com.au david@immersionmma.com.au lee@i…" at bounding box center [477, 193] width 366 height 14
select select "1"
click at [294, 186] on select "hello@clubworx.com ringwood@immersionmma.com.au david@immersionmma.com.au lee@i…" at bounding box center [477, 193] width 366 height 14
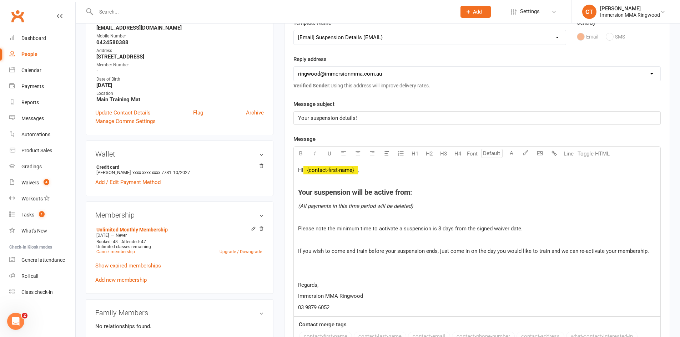
click at [421, 192] on h4 "Your suspension will be active from:" at bounding box center [477, 192] width 358 height 8
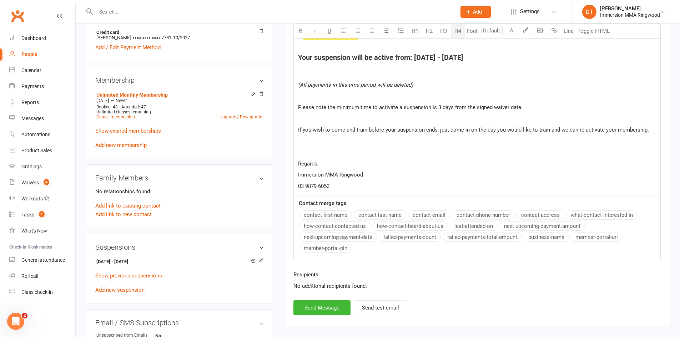
scroll to position [357, 0]
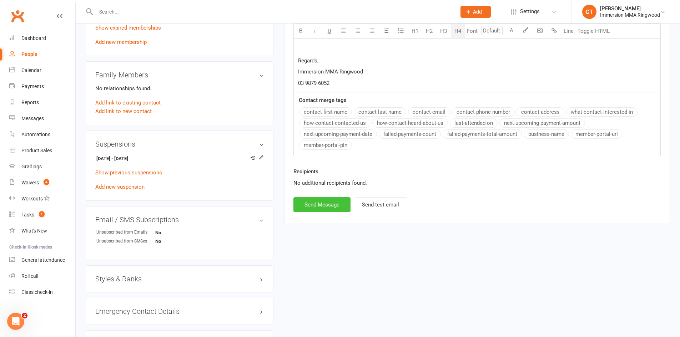
click at [329, 200] on button "Send Message" at bounding box center [321, 204] width 57 height 15
select select
select select "0"
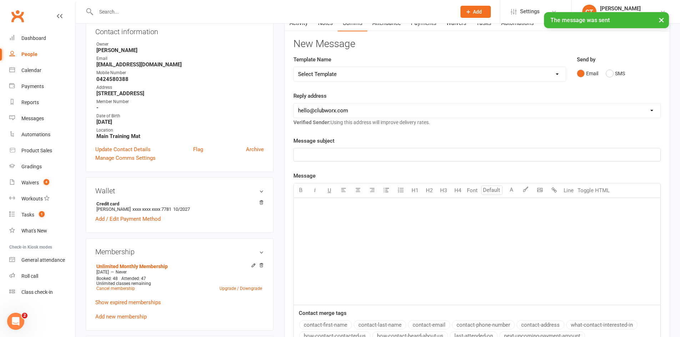
scroll to position [0, 0]
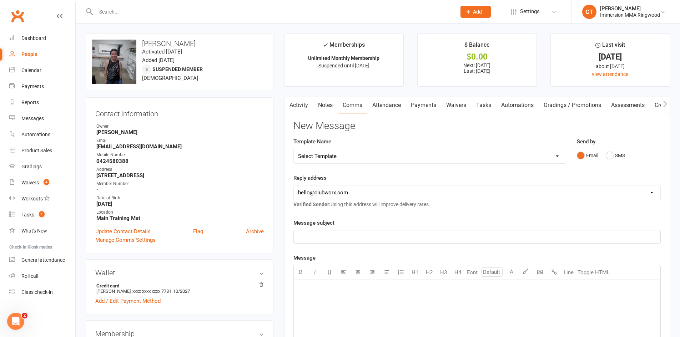
click at [318, 105] on link "Notes" at bounding box center [325, 105] width 25 height 16
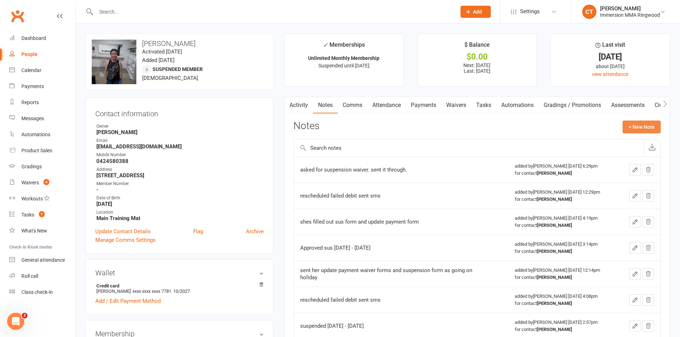
click at [635, 127] on button "+ New Note" at bounding box center [641, 127] width 38 height 13
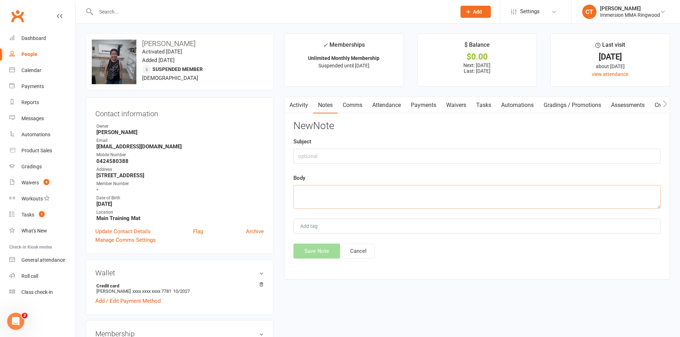
click at [496, 203] on textarea at bounding box center [476, 197] width 367 height 24
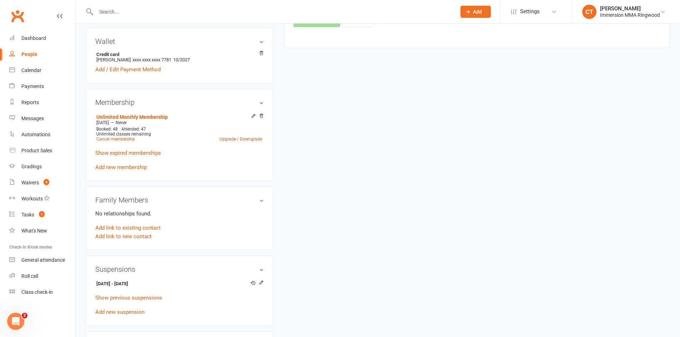
scroll to position [238, 0]
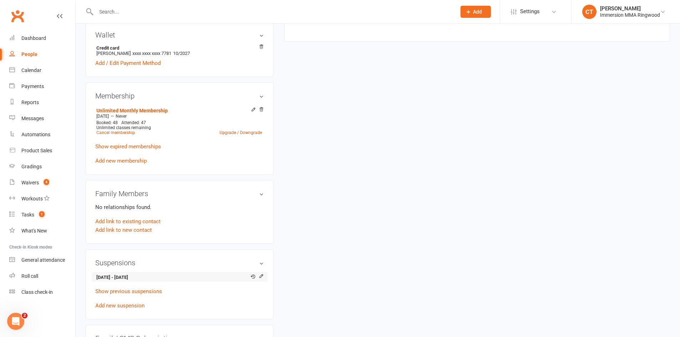
click at [132, 278] on strong "11 Aug 2025 - 21 Sep 2025" at bounding box center [178, 277] width 164 height 7
copy li "11 Aug 2025 - 21 Sep 2025"
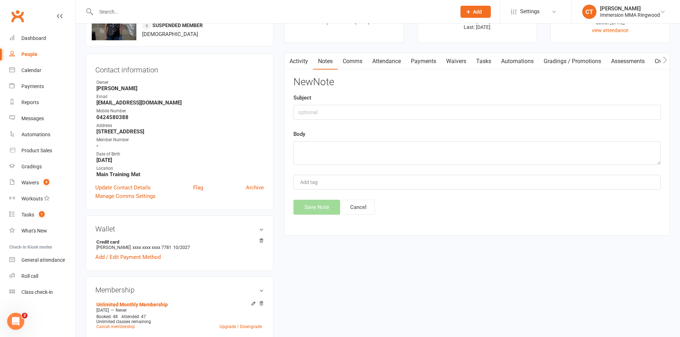
scroll to position [0, 0]
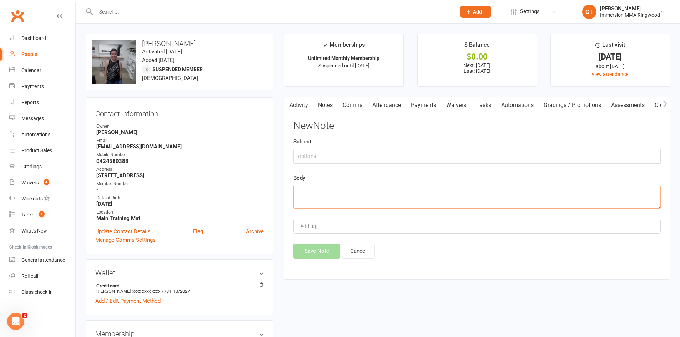
click at [332, 192] on textarea at bounding box center [476, 197] width 367 height 24
paste textarea "11 Aug 2025 - 21 Sep 2025"
type textarea "suspended 11 Aug 2025 - 21 Sep 2025"
click at [315, 249] on button "Save Note" at bounding box center [316, 251] width 47 height 15
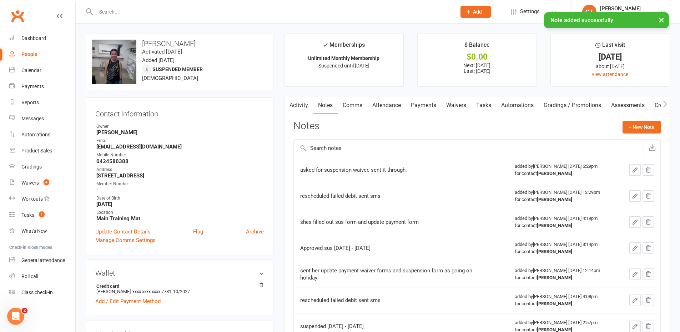
click at [489, 104] on link "Tasks" at bounding box center [483, 105] width 25 height 16
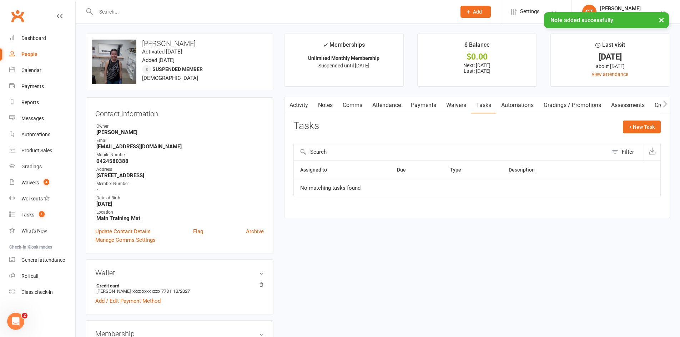
click at [325, 107] on link "Notes" at bounding box center [325, 105] width 25 height 16
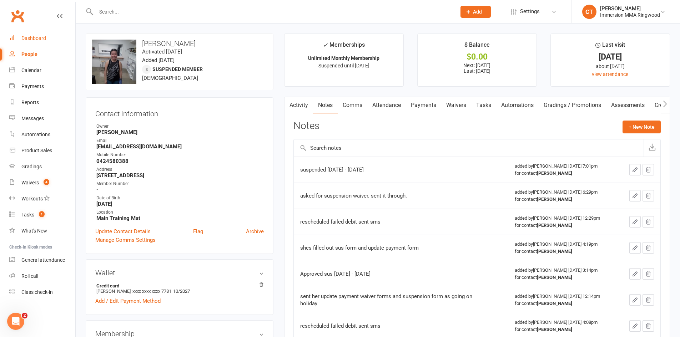
click at [45, 42] on link "Dashboard" at bounding box center [42, 38] width 66 height 16
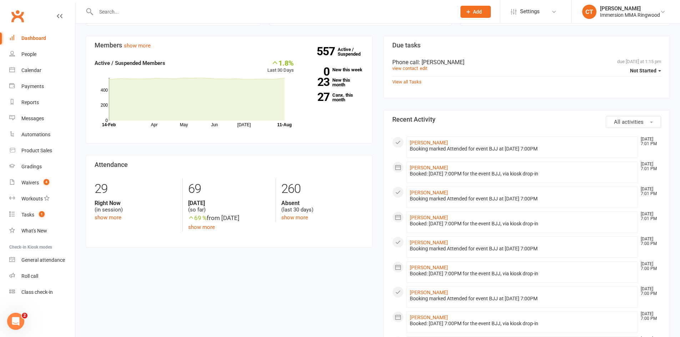
scroll to position [119, 0]
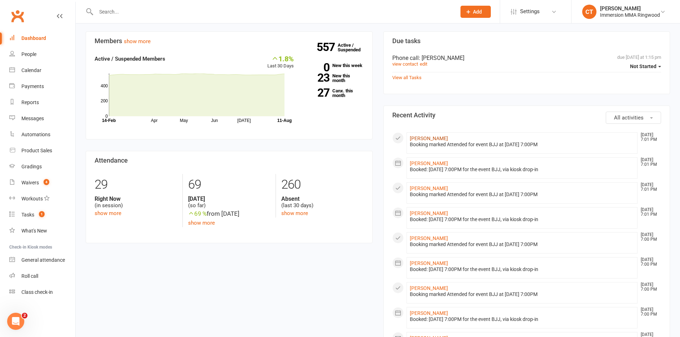
click at [429, 139] on link "[PERSON_NAME]" at bounding box center [429, 139] width 38 height 6
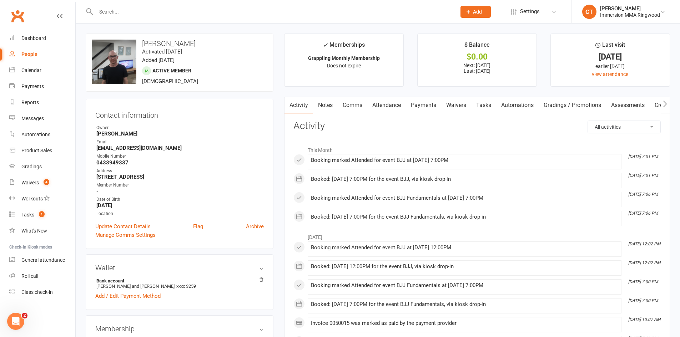
click at [455, 103] on link "Waivers" at bounding box center [456, 105] width 30 height 16
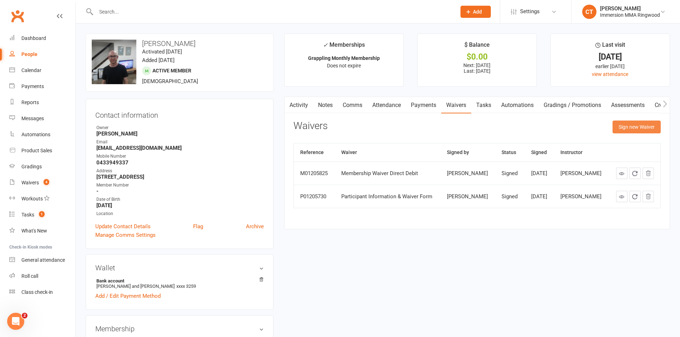
click at [620, 125] on button "Sign new Waiver" at bounding box center [636, 127] width 48 height 13
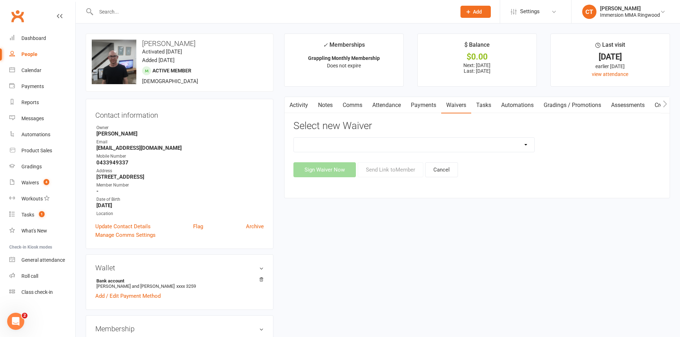
click at [356, 143] on select "Cancellation Waiver Lockdown Support Waiver Membership Waiver Direct Debit Memb…" at bounding box center [414, 145] width 240 height 14
select select "1168"
click at [294, 138] on select "Cancellation Waiver Lockdown Support Waiver Membership Waiver Direct Debit Memb…" at bounding box center [414, 145] width 240 height 14
click at [403, 173] on button "Send Link to Member" at bounding box center [390, 169] width 66 height 15
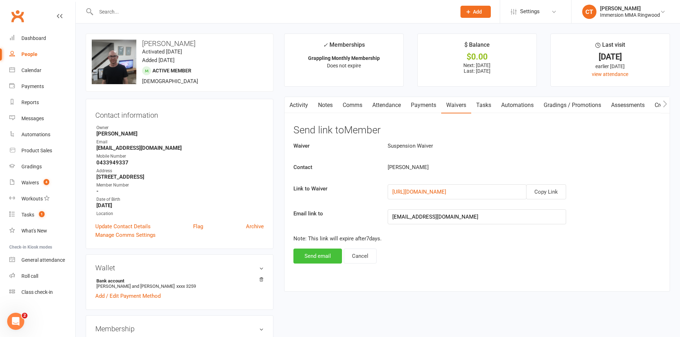
click at [321, 255] on button "Send email" at bounding box center [317, 256] width 49 height 15
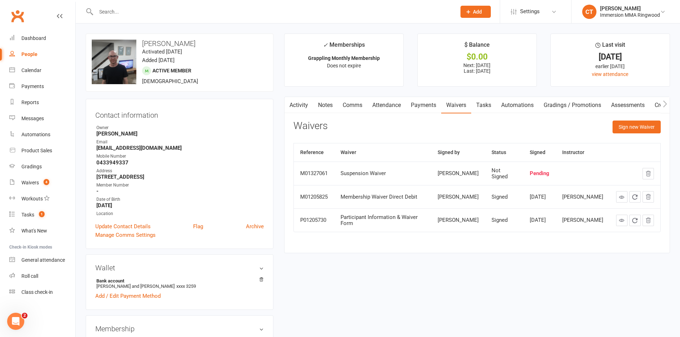
click at [322, 101] on link "Notes" at bounding box center [325, 105] width 25 height 16
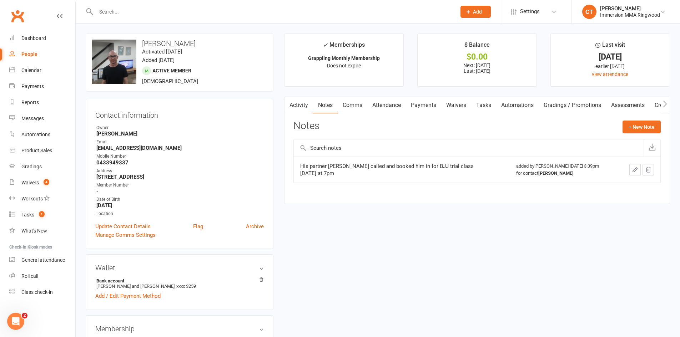
click at [438, 102] on link "Payments" at bounding box center [423, 105] width 35 height 16
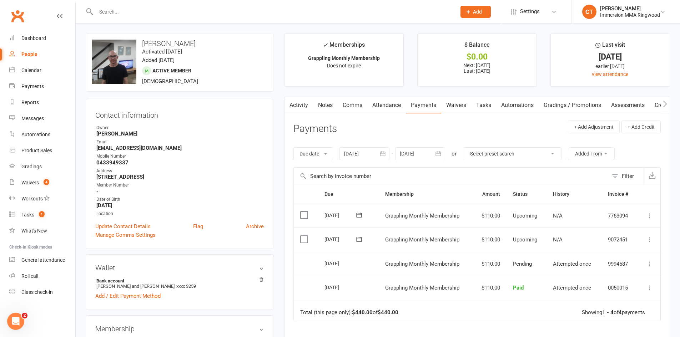
click at [325, 105] on link "Notes" at bounding box center [325, 105] width 25 height 16
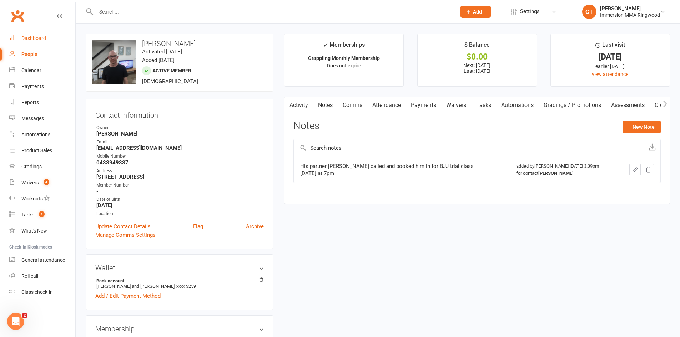
click at [34, 35] on div "Dashboard" at bounding box center [33, 38] width 25 height 6
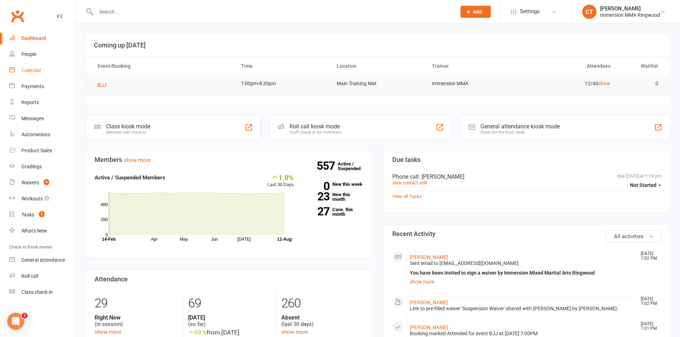
click at [34, 74] on link "Calendar" at bounding box center [42, 70] width 66 height 16
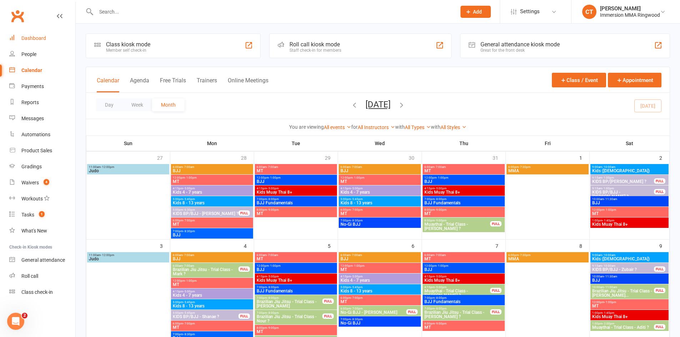
click at [36, 41] on div "Dashboard" at bounding box center [33, 38] width 25 height 6
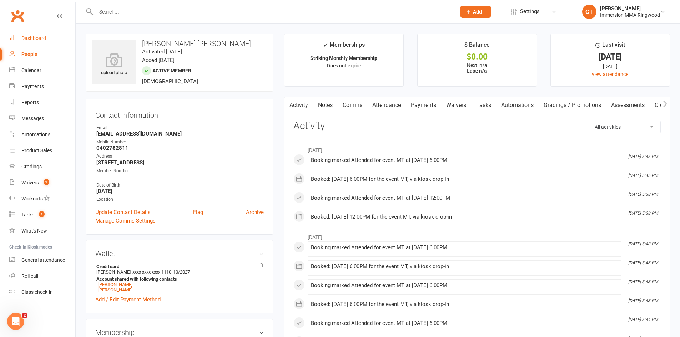
click at [33, 38] on div "Dashboard" at bounding box center [33, 38] width 25 height 6
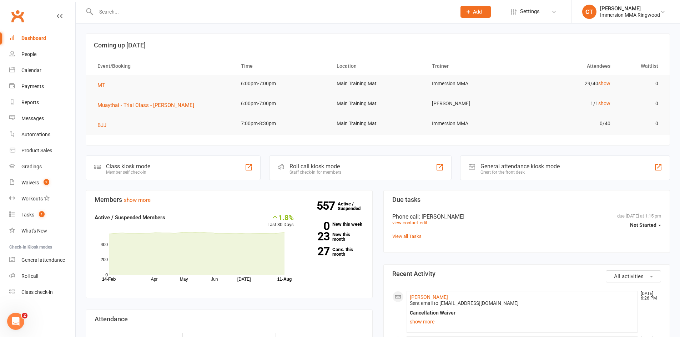
click at [208, 12] on input "text" at bounding box center [272, 12] width 357 height 10
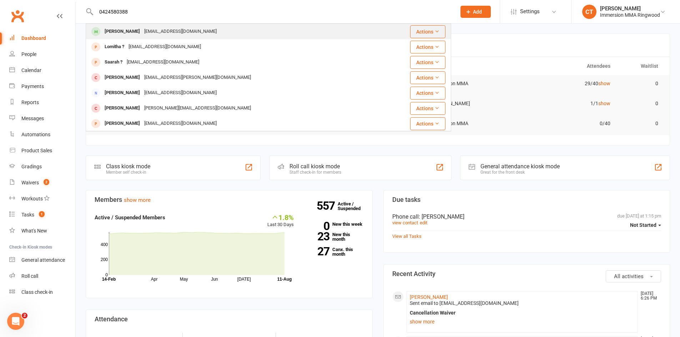
type input "0424580388"
click at [142, 30] on div "Kristinach.39@hotmail.com" at bounding box center [180, 31] width 77 height 10
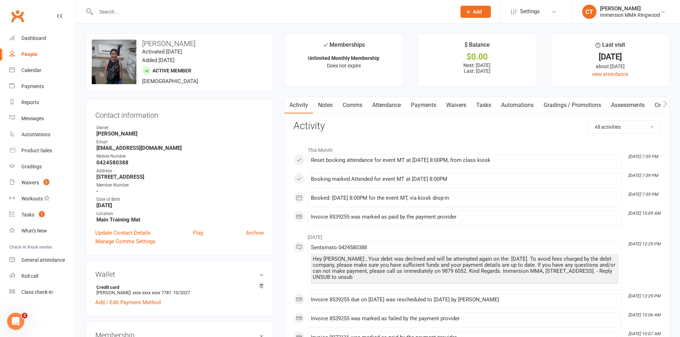
click at [450, 105] on link "Waivers" at bounding box center [456, 105] width 30 height 16
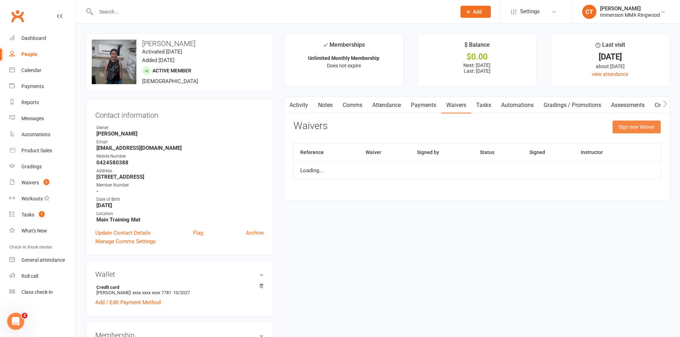
click at [634, 126] on button "Sign new Waiver" at bounding box center [636, 127] width 48 height 13
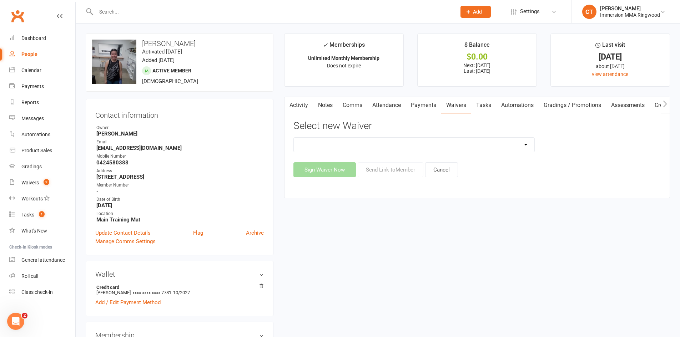
drag, startPoint x: 342, startPoint y: 141, endPoint x: 340, endPoint y: 149, distance: 7.9
click at [342, 141] on select "Cancellation Waiver Lockdown Support Waiver Membership Waiver Direct Debit Memb…" at bounding box center [414, 145] width 240 height 14
select select "1168"
click at [294, 138] on select "Cancellation Waiver Lockdown Support Waiver Membership Waiver Direct Debit Memb…" at bounding box center [414, 145] width 240 height 14
click at [380, 169] on button "Send Link to Member" at bounding box center [390, 169] width 66 height 15
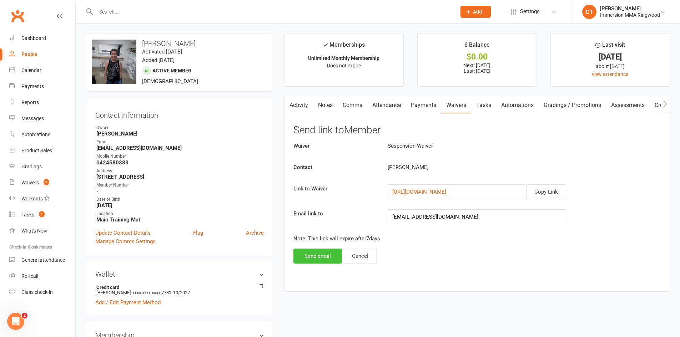
click at [328, 255] on button "Send email" at bounding box center [317, 256] width 49 height 15
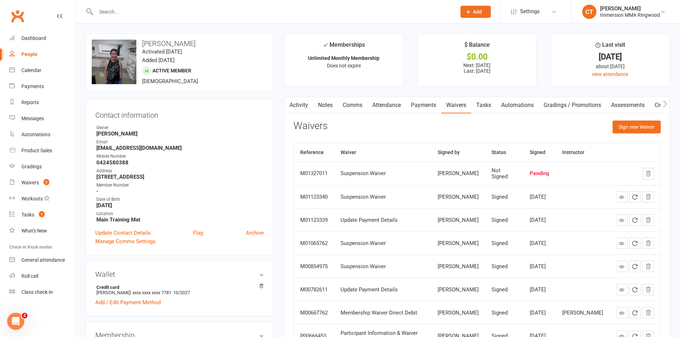
click at [319, 102] on link "Notes" at bounding box center [325, 105] width 25 height 16
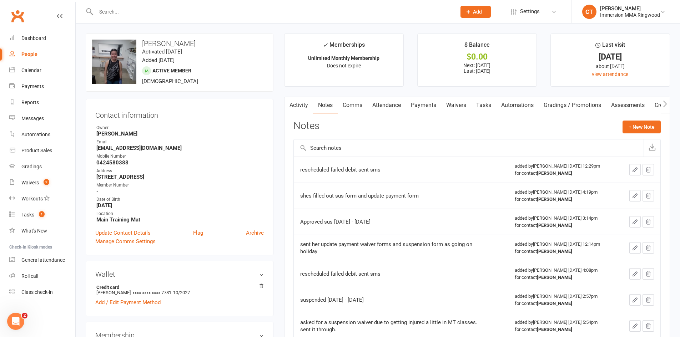
click at [390, 104] on link "Attendance" at bounding box center [386, 105] width 39 height 16
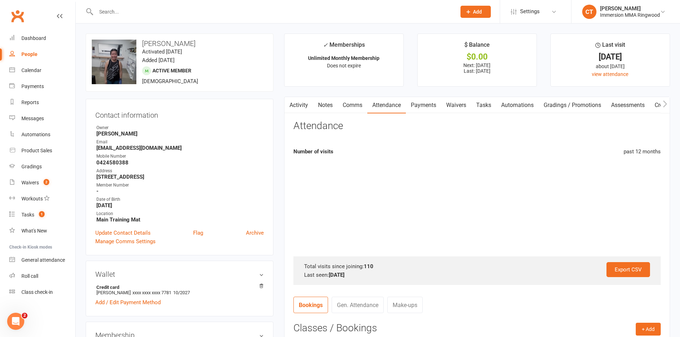
click at [420, 105] on link "Payments" at bounding box center [423, 105] width 35 height 16
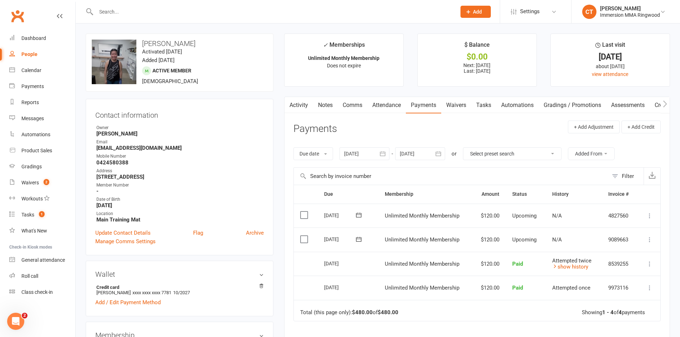
click at [327, 108] on link "Notes" at bounding box center [325, 105] width 25 height 16
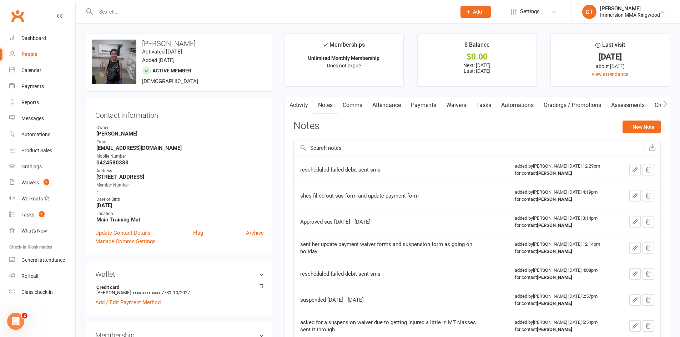
click at [291, 104] on button "button" at bounding box center [288, 105] width 9 height 16
click at [297, 103] on link "Activity" at bounding box center [298, 105] width 29 height 16
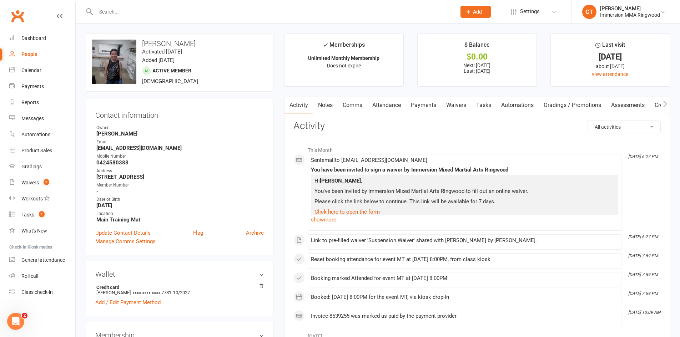
click at [418, 107] on link "Payments" at bounding box center [423, 105] width 35 height 16
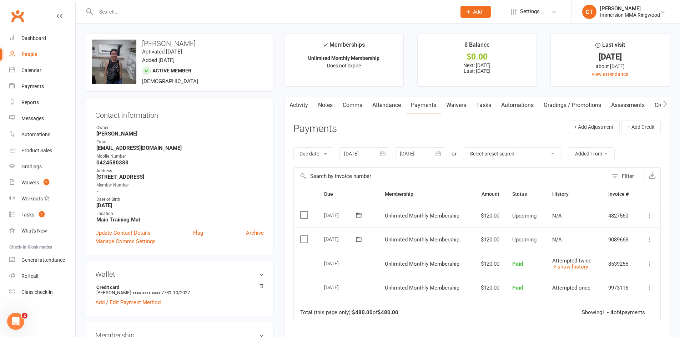
click at [321, 105] on link "Notes" at bounding box center [325, 105] width 25 height 16
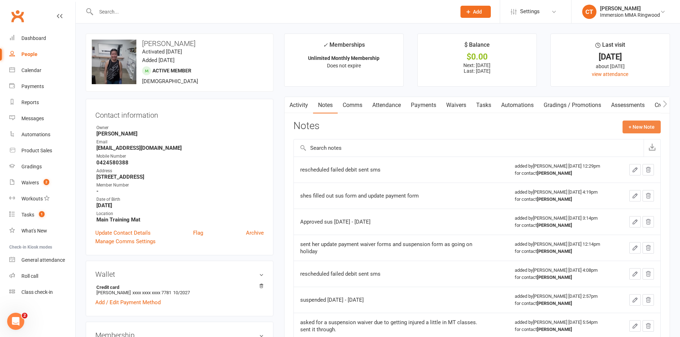
click at [648, 129] on button "+ New Note" at bounding box center [641, 127] width 38 height 13
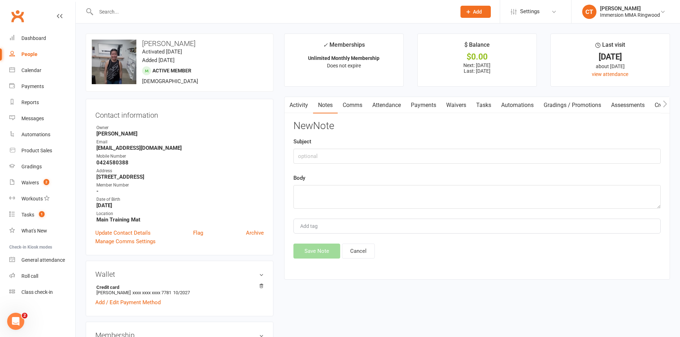
click at [303, 106] on link "Activity" at bounding box center [298, 105] width 29 height 16
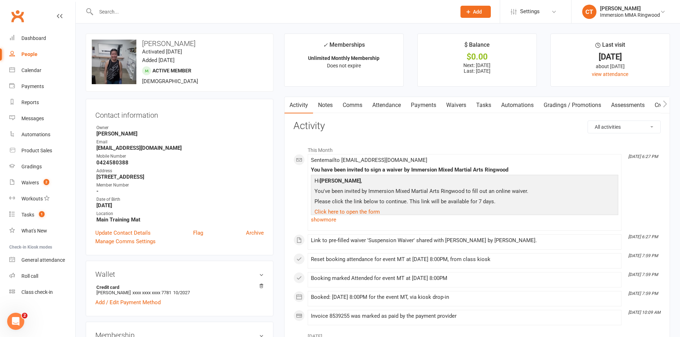
click at [327, 107] on link "Notes" at bounding box center [325, 105] width 25 height 16
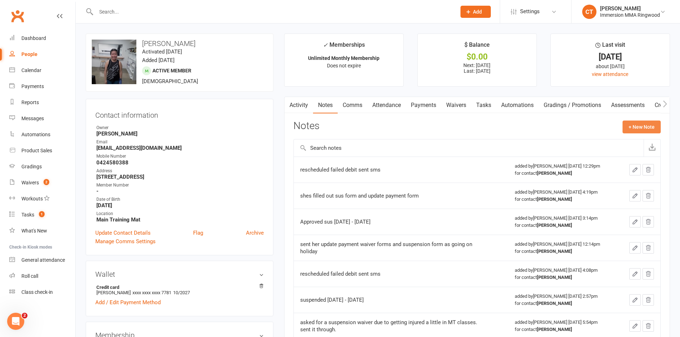
click at [651, 129] on button "+ New Note" at bounding box center [641, 127] width 38 height 13
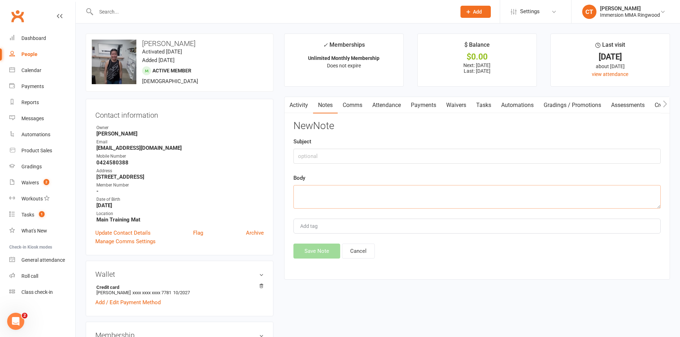
click at [552, 195] on textarea at bounding box center [476, 197] width 367 height 24
type textarea "asked for suspension waiver. sent it through."
click at [306, 248] on button "Save Note" at bounding box center [316, 251] width 47 height 15
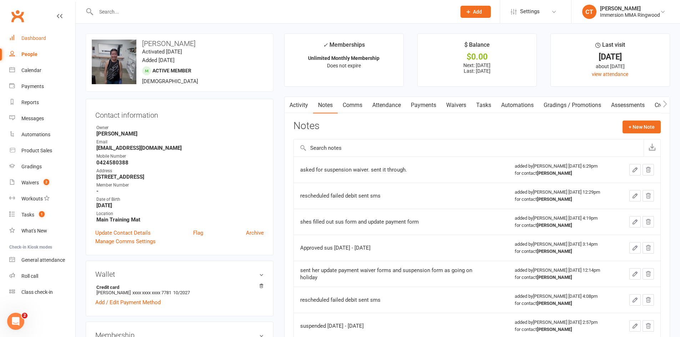
click at [33, 41] on link "Dashboard" at bounding box center [42, 38] width 66 height 16
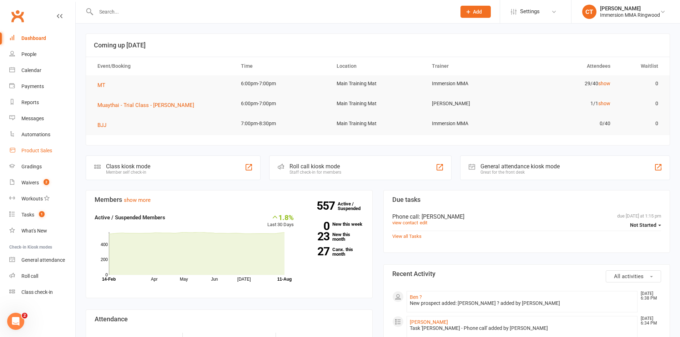
click at [27, 158] on link "Product Sales" at bounding box center [42, 151] width 66 height 16
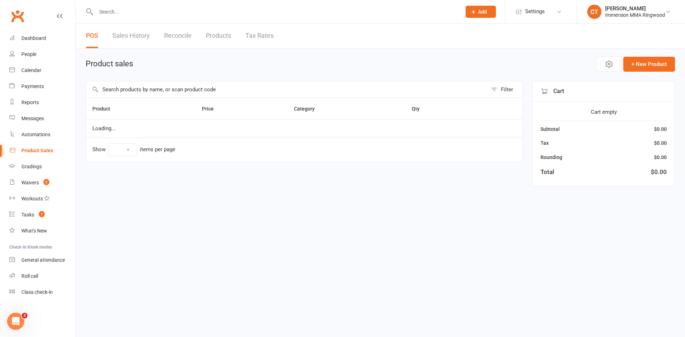
select select "10"
click at [147, 86] on input "text" at bounding box center [286, 89] width 401 height 16
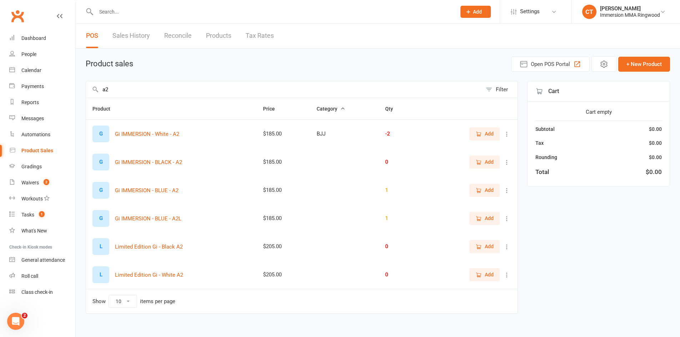
click at [489, 134] on span "Add" at bounding box center [488, 134] width 9 height 8
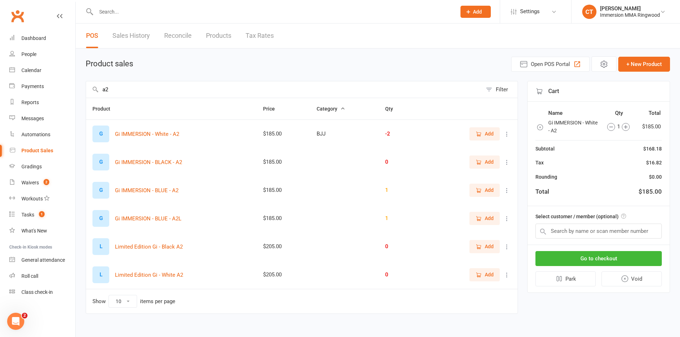
drag, startPoint x: 110, startPoint y: 86, endPoint x: 93, endPoint y: 84, distance: 16.5
click at [93, 85] on input "a2" at bounding box center [284, 89] width 396 height 16
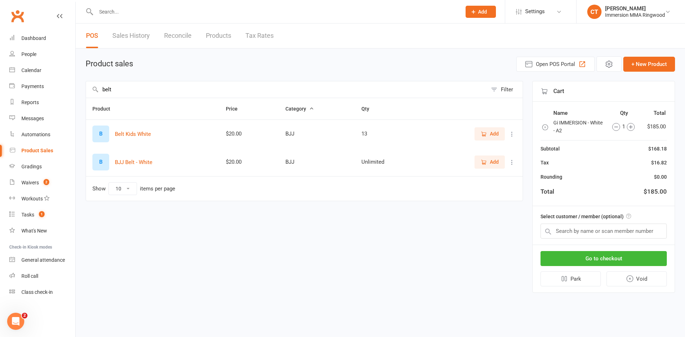
type input "belt"
click at [498, 163] on span "Add" at bounding box center [494, 162] width 9 height 8
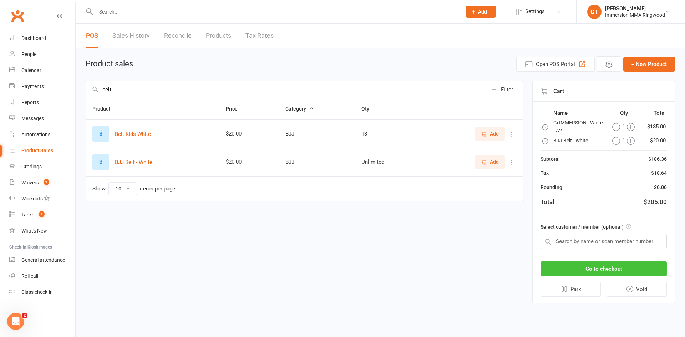
click at [613, 268] on button "Go to checkout" at bounding box center [603, 268] width 126 height 15
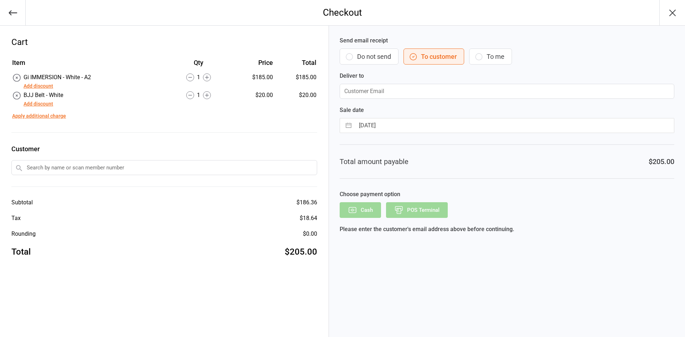
click at [357, 58] on button "Do not send" at bounding box center [369, 57] width 59 height 16
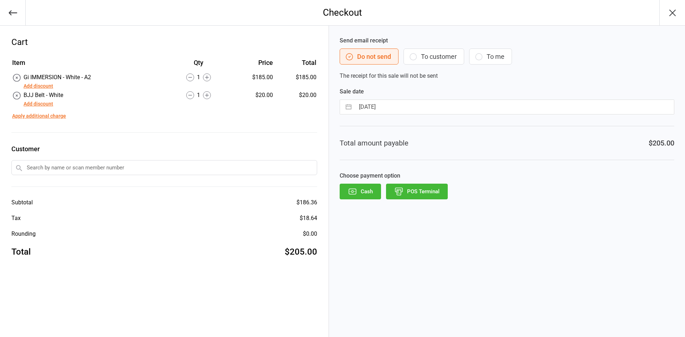
click at [413, 194] on button "POS Terminal" at bounding box center [417, 192] width 62 height 16
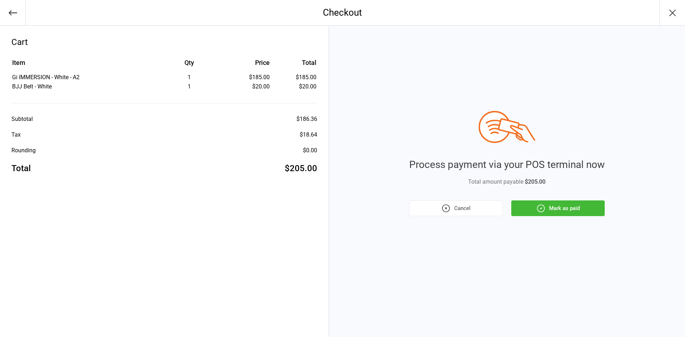
click at [669, 14] on icon "button" at bounding box center [672, 12] width 11 height 11
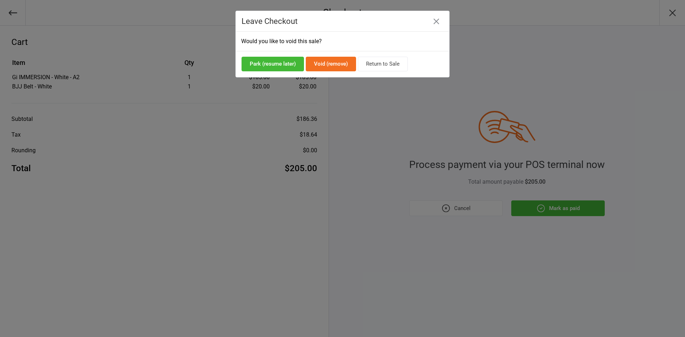
click at [388, 66] on button "Return to Sale" at bounding box center [383, 64] width 50 height 15
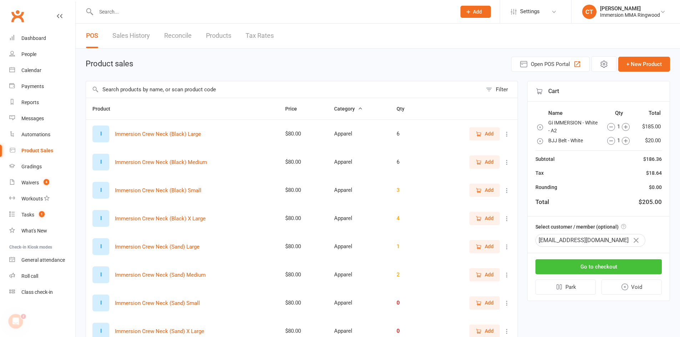
click at [566, 263] on button "Go to checkout" at bounding box center [598, 266] width 126 height 15
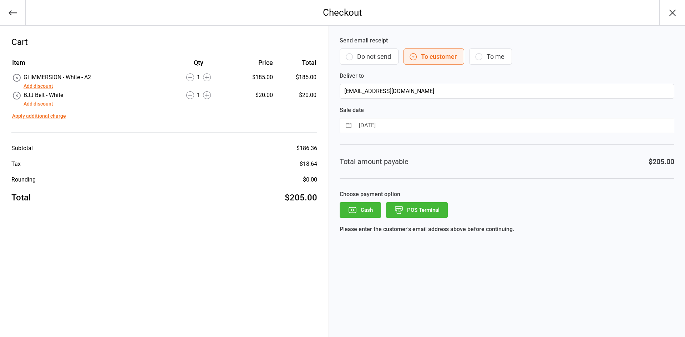
click at [373, 55] on button "Do not send" at bounding box center [369, 57] width 59 height 16
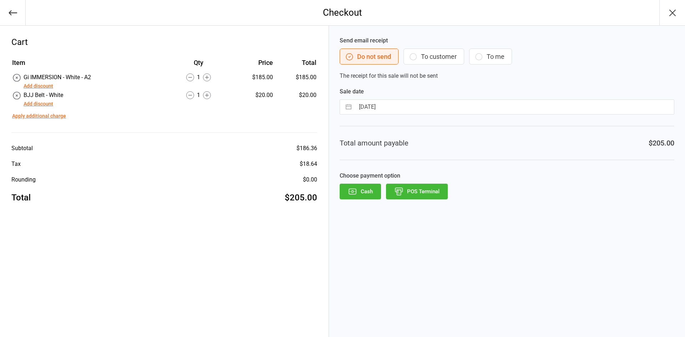
click at [418, 198] on button "POS Terminal" at bounding box center [417, 192] width 62 height 16
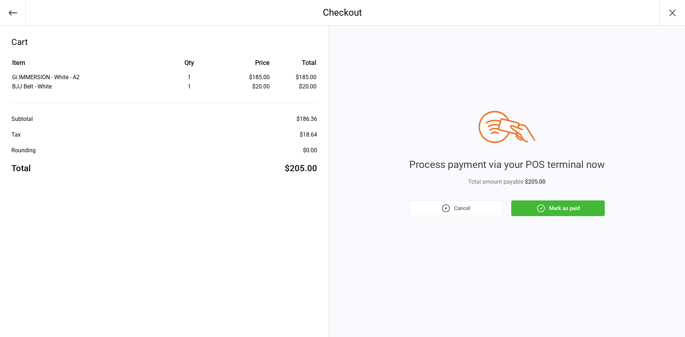
click at [544, 209] on icon "button" at bounding box center [540, 208] width 9 height 9
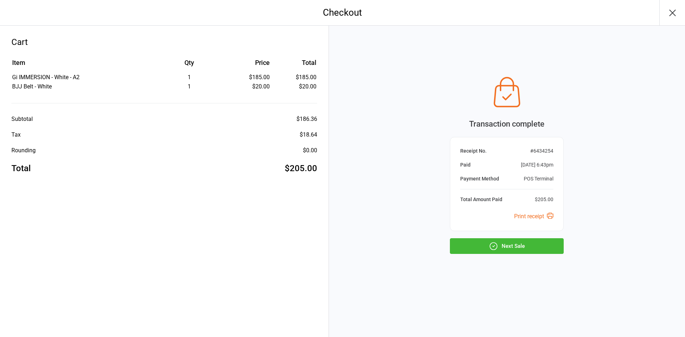
click at [674, 11] on icon "button" at bounding box center [673, 13] width 6 height 6
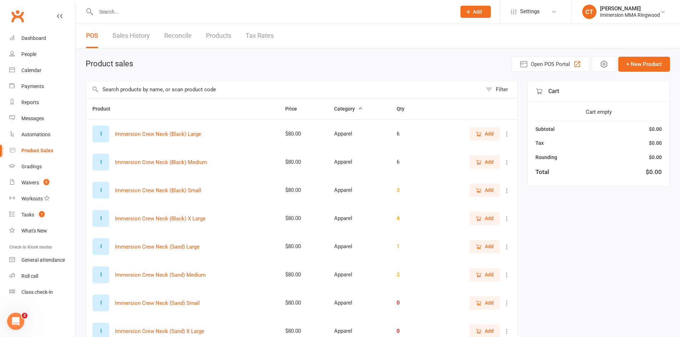
click at [150, 93] on input "text" at bounding box center [284, 89] width 396 height 16
type input "a2"
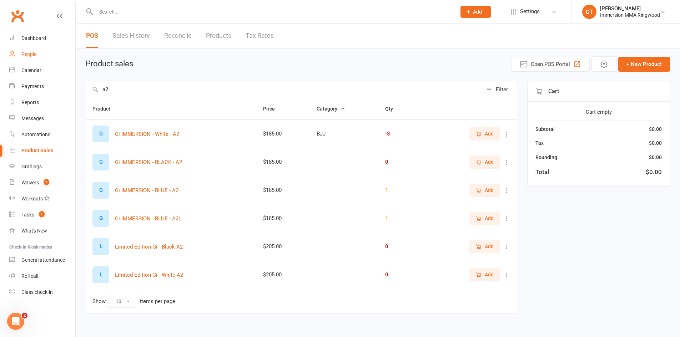
click at [38, 61] on link "People" at bounding box center [42, 54] width 66 height 16
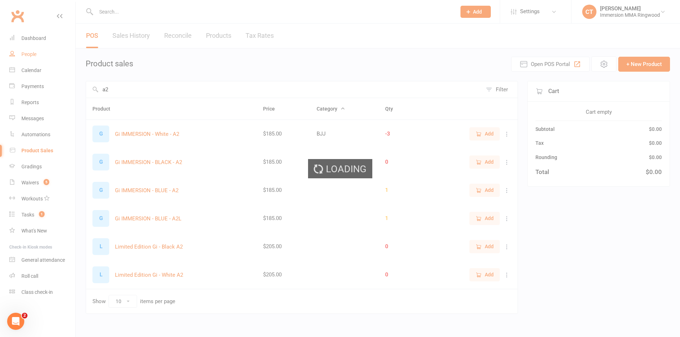
select select "25"
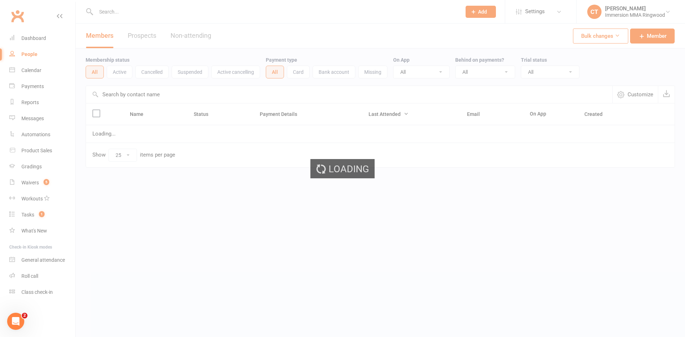
click at [27, 185] on div "Loading" at bounding box center [342, 168] width 685 height 337
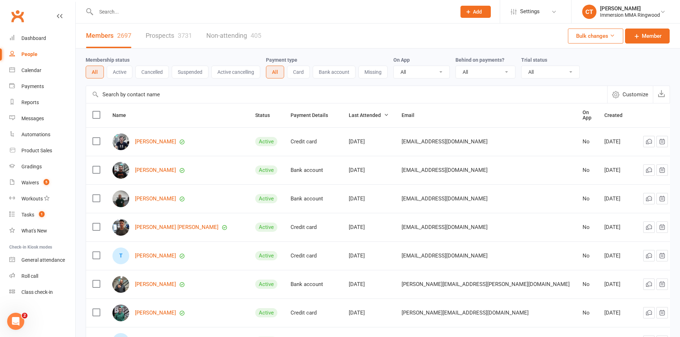
click at [174, 29] on link "Prospects 3731" at bounding box center [169, 36] width 46 height 25
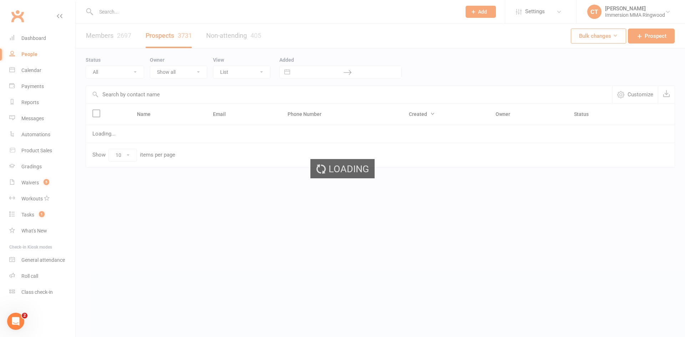
click at [92, 32] on div "Loading" at bounding box center [342, 168] width 685 height 337
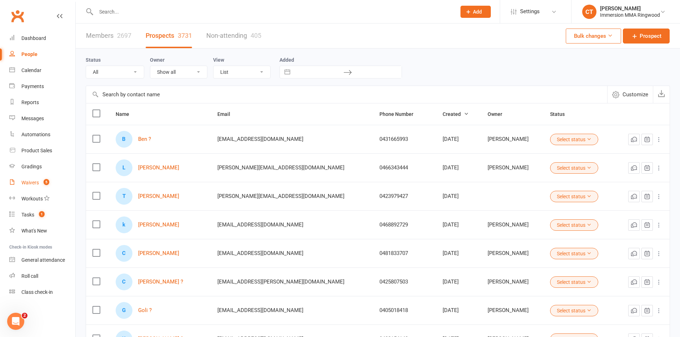
click at [44, 183] on count-badge "5" at bounding box center [44, 183] width 9 height 6
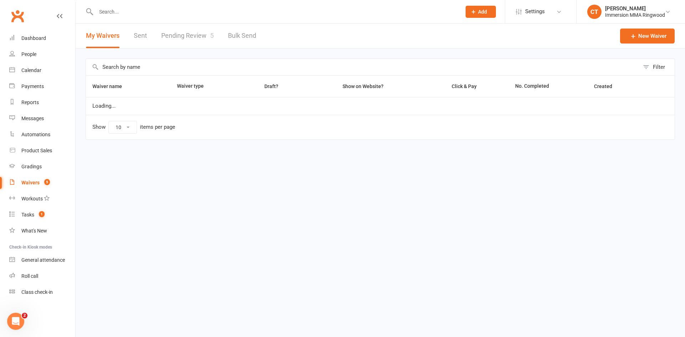
select select "25"
click at [194, 37] on link "Pending Review 5" at bounding box center [187, 36] width 52 height 25
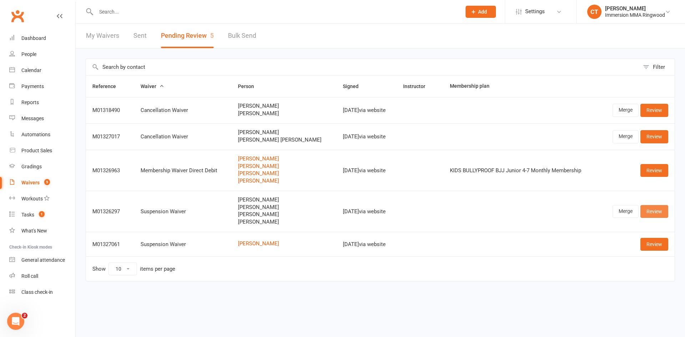
click at [660, 206] on link "Review" at bounding box center [654, 211] width 28 height 13
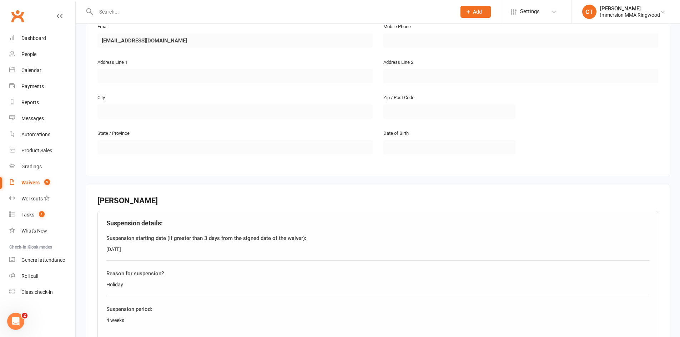
scroll to position [1070, 0]
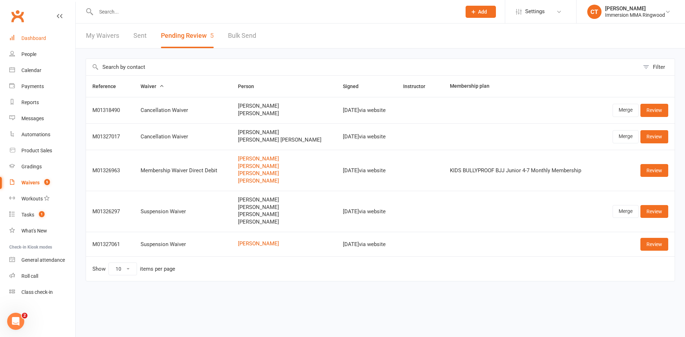
click at [34, 40] on div "Dashboard" at bounding box center [33, 38] width 25 height 6
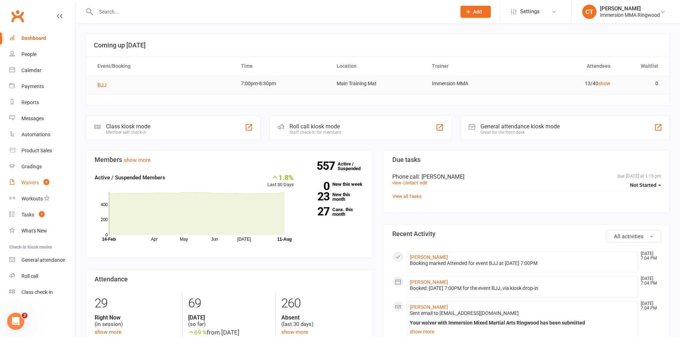
click at [45, 180] on span "5" at bounding box center [47, 182] width 6 height 6
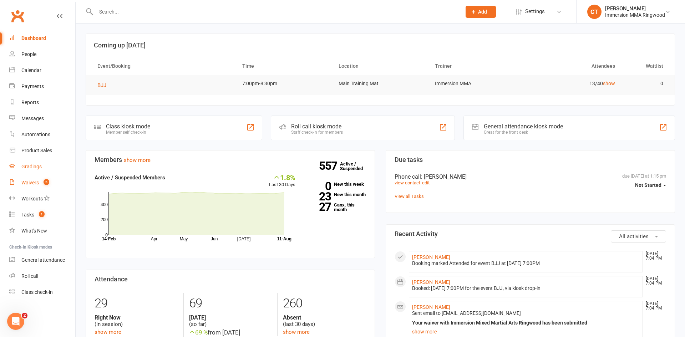
select select "25"
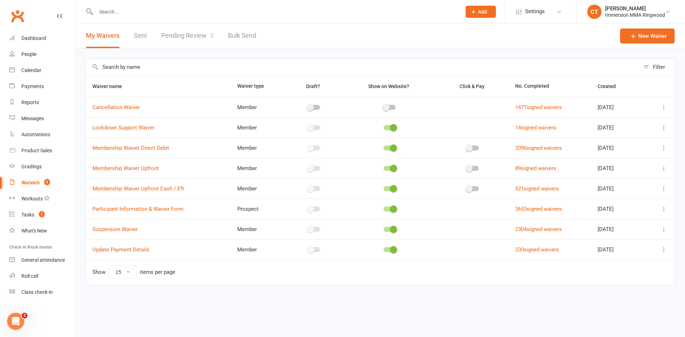
click at [204, 37] on link "Pending Review 5" at bounding box center [187, 36] width 52 height 25
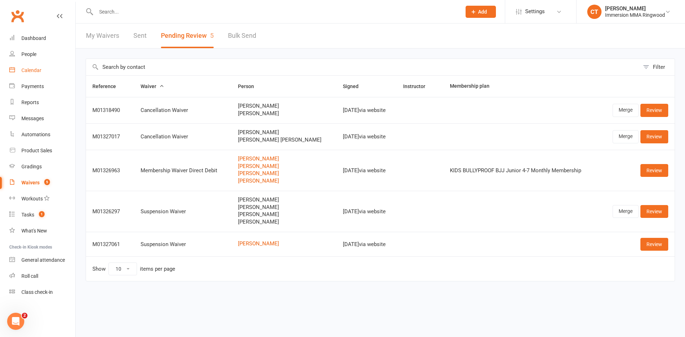
click at [38, 68] on div "Calendar" at bounding box center [31, 70] width 20 height 6
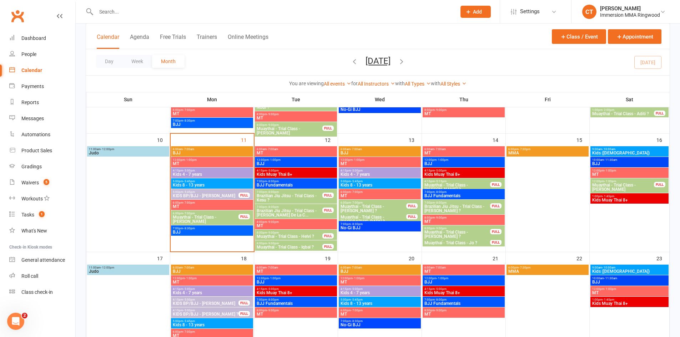
scroll to position [226, 0]
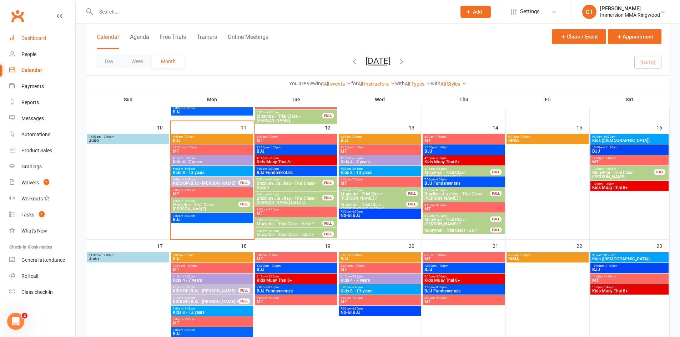
click at [32, 31] on link "Dashboard" at bounding box center [42, 38] width 66 height 16
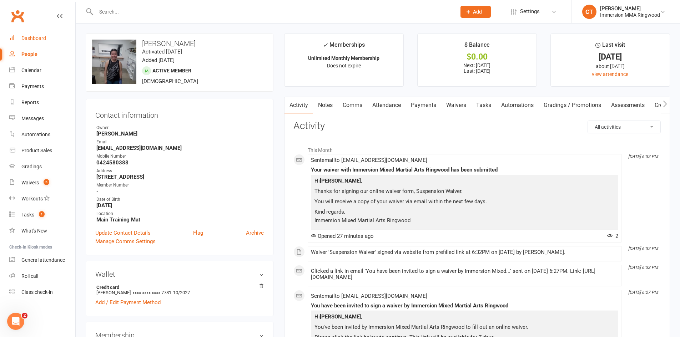
click at [35, 44] on link "Dashboard" at bounding box center [42, 38] width 66 height 16
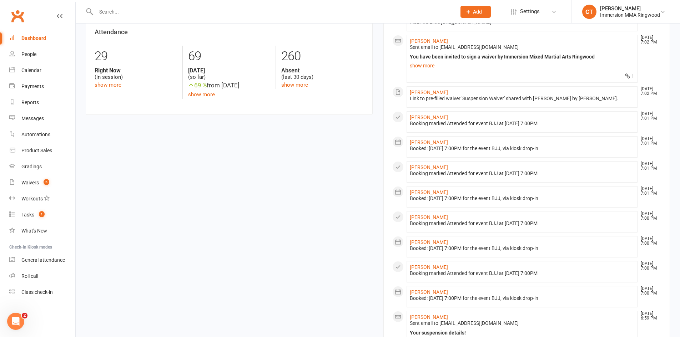
scroll to position [256, 0]
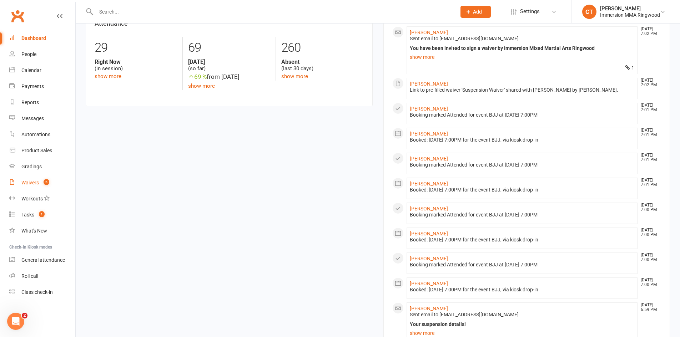
click at [39, 181] on link "Waivers 5" at bounding box center [42, 183] width 66 height 16
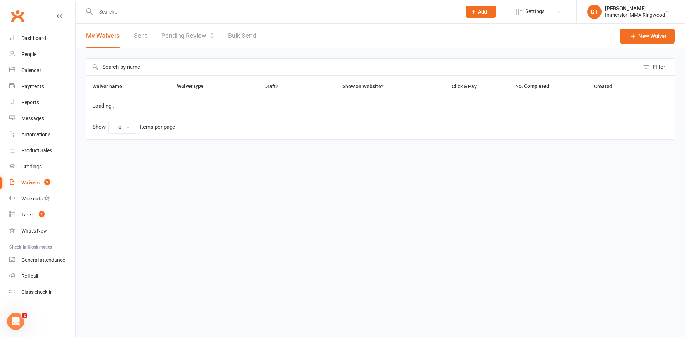
select select "25"
click at [189, 36] on link "Pending Review 5" at bounding box center [187, 36] width 52 height 25
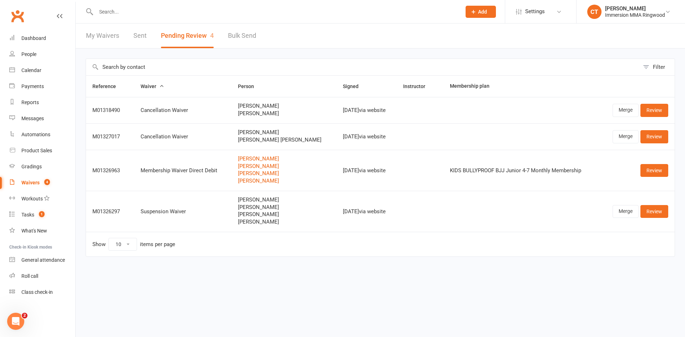
click at [255, 106] on span "[PERSON_NAME]" at bounding box center [284, 106] width 92 height 6
copy span "[PERSON_NAME]"
click at [201, 13] on input "text" at bounding box center [275, 12] width 362 height 10
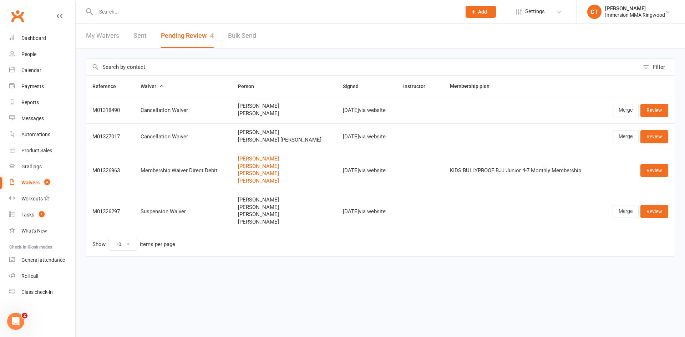
paste input "[PERSON_NAME]"
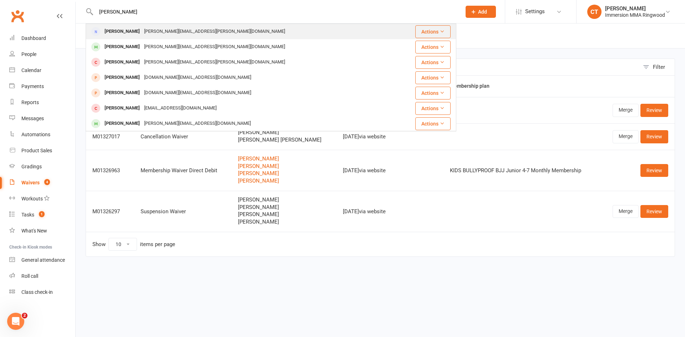
type input "[PERSON_NAME]"
click at [119, 32] on div "[PERSON_NAME]" at bounding box center [122, 31] width 40 height 10
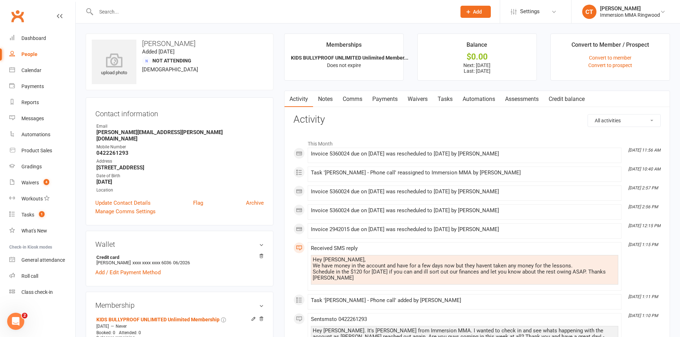
click at [390, 103] on link "Payments" at bounding box center [384, 99] width 35 height 16
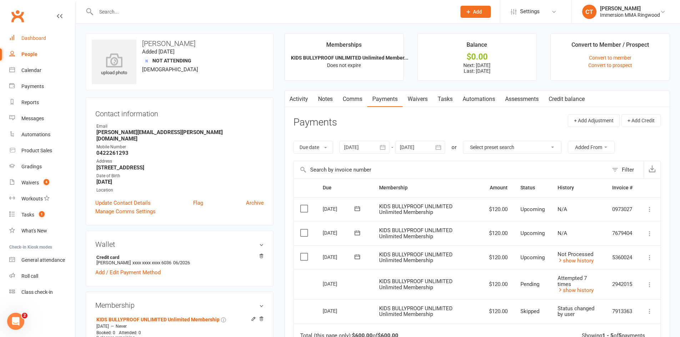
click at [35, 38] on div "Dashboard" at bounding box center [33, 38] width 25 height 6
